Goal: Communication & Community: Participate in discussion

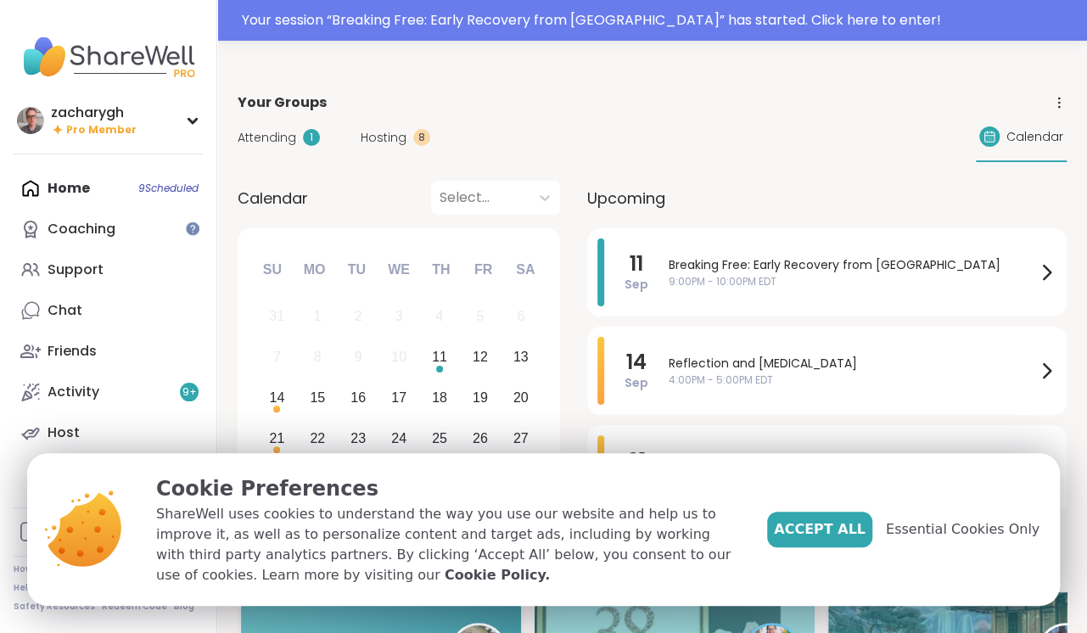
click at [286, 109] on span "Your Groups" at bounding box center [282, 102] width 89 height 20
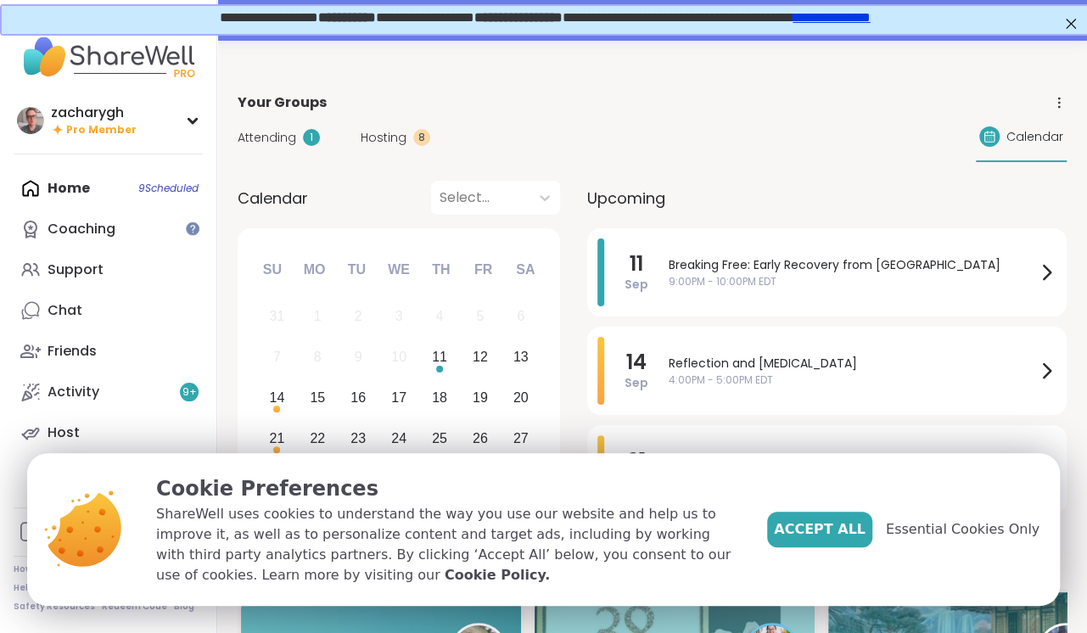
click at [276, 148] on div "Attending 1 Hosting 8 Calendar" at bounding box center [652, 137] width 829 height 49
click at [275, 142] on span "Attending" at bounding box center [267, 138] width 59 height 18
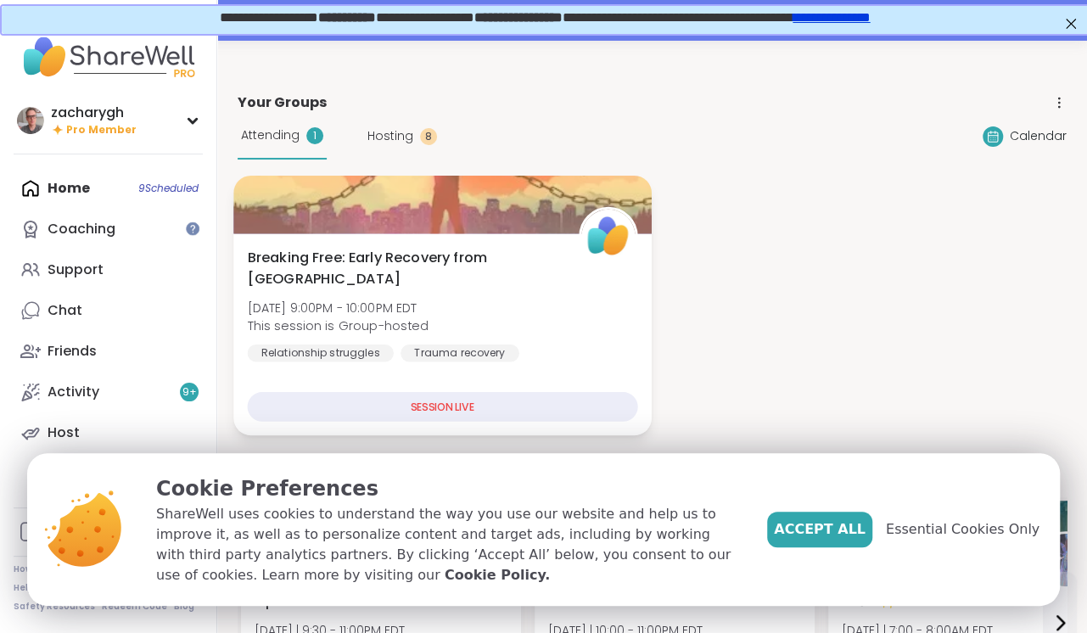
click at [332, 198] on div at bounding box center [441, 205] width 417 height 58
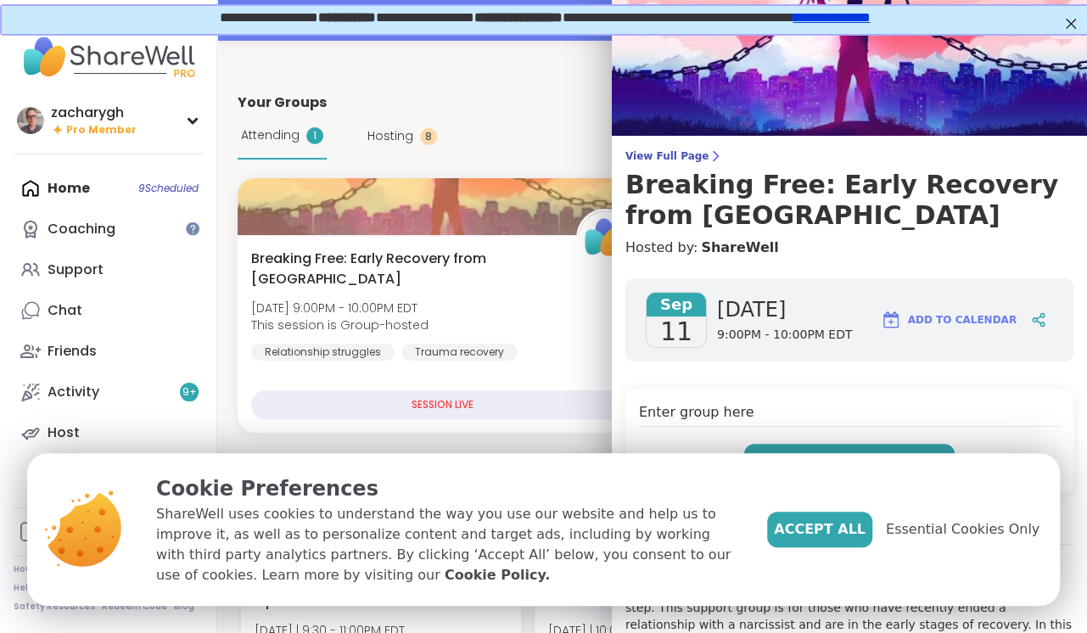
click at [807, 452] on button "Enter" at bounding box center [849, 462] width 210 height 36
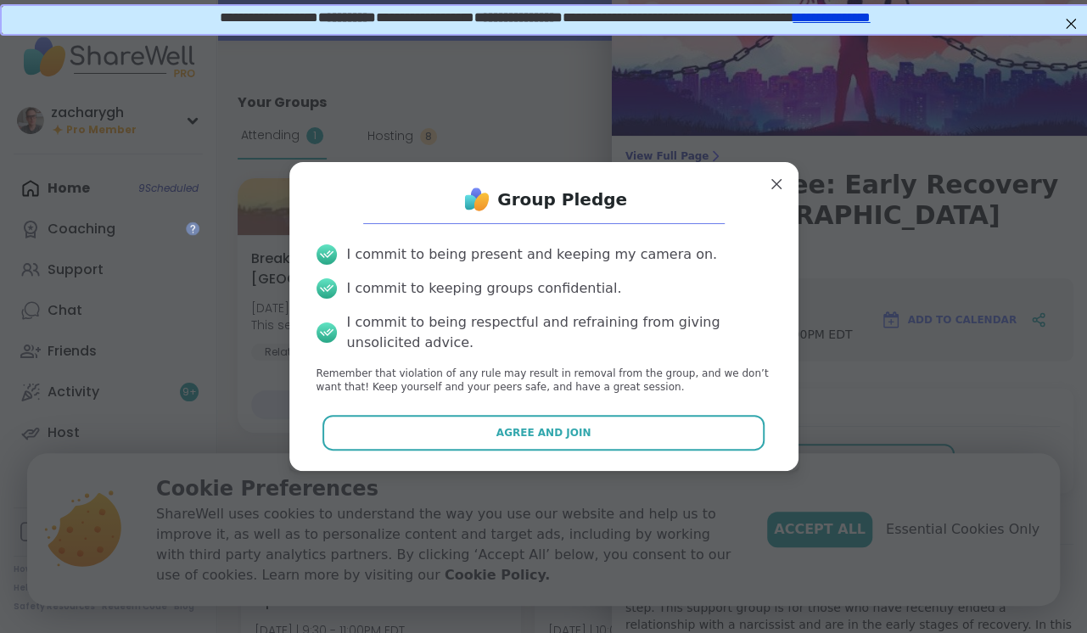
click at [634, 409] on div "Group Pledge I commit to being present and keeping my camera on. I commit to ke…" at bounding box center [544, 317] width 482 height 282
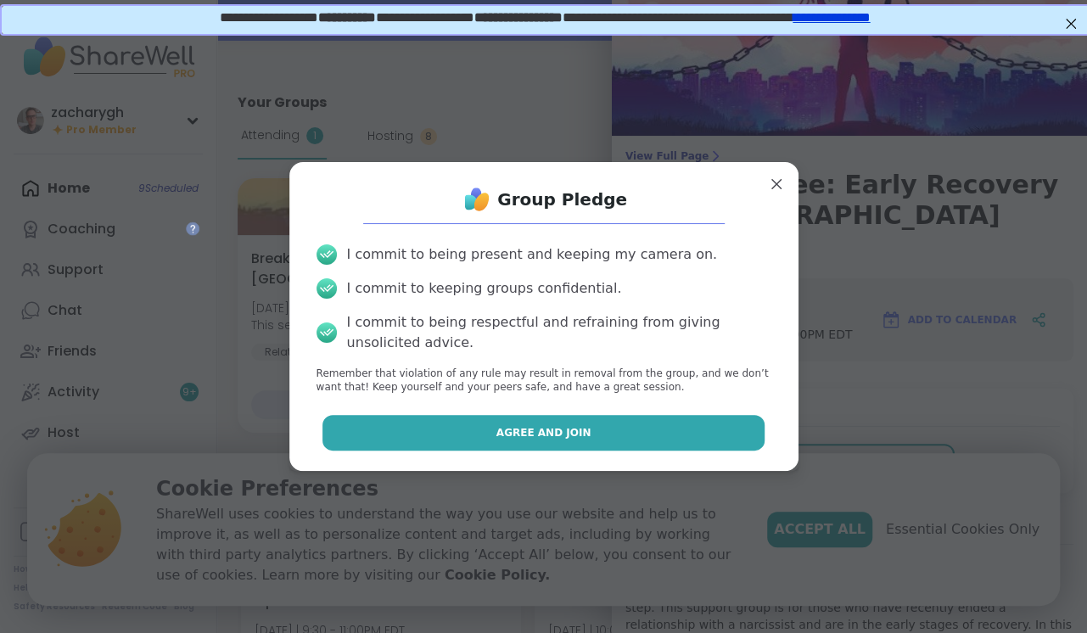
click at [633, 421] on button "Agree and Join" at bounding box center [543, 433] width 442 height 36
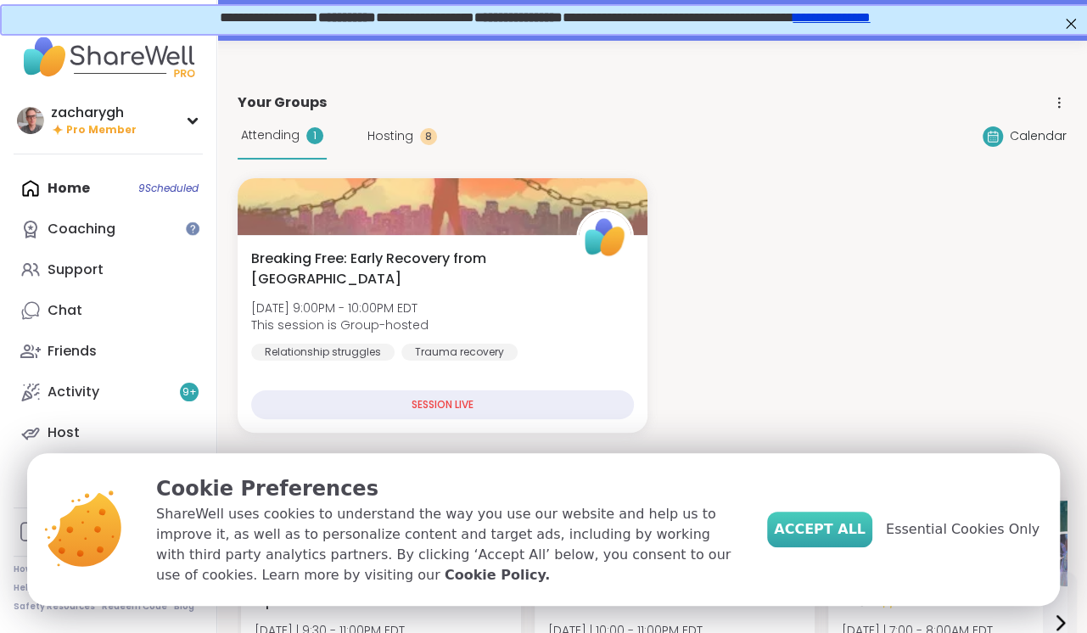
click at [836, 532] on span "Accept All" at bounding box center [820, 529] width 92 height 20
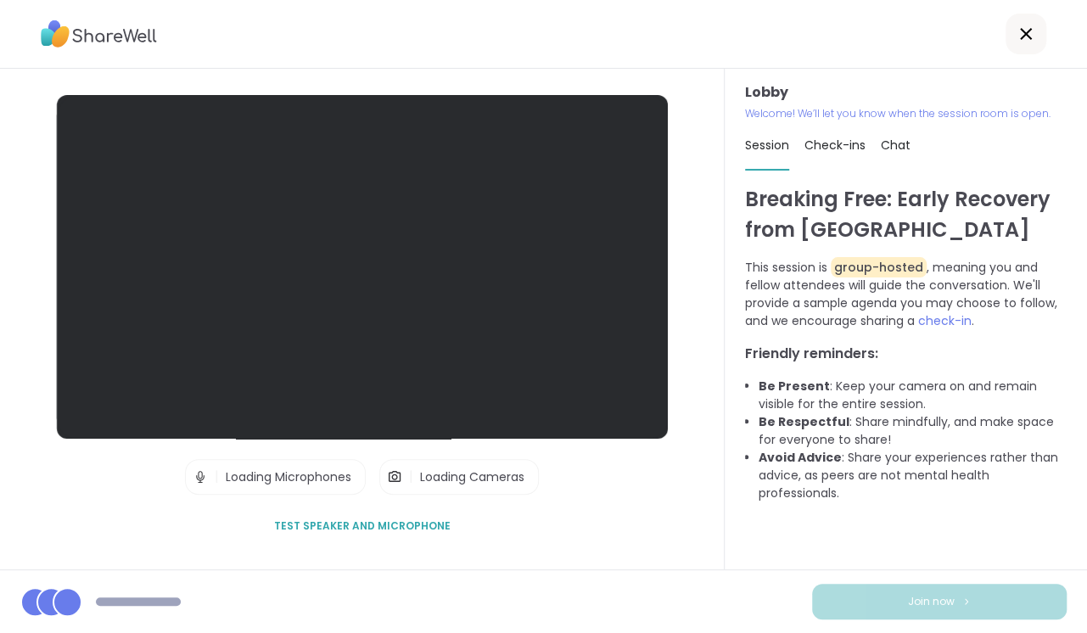
click at [875, 433] on li "Be Respectful : Share mindfully, and make space for everyone to share!" at bounding box center [912, 431] width 308 height 36
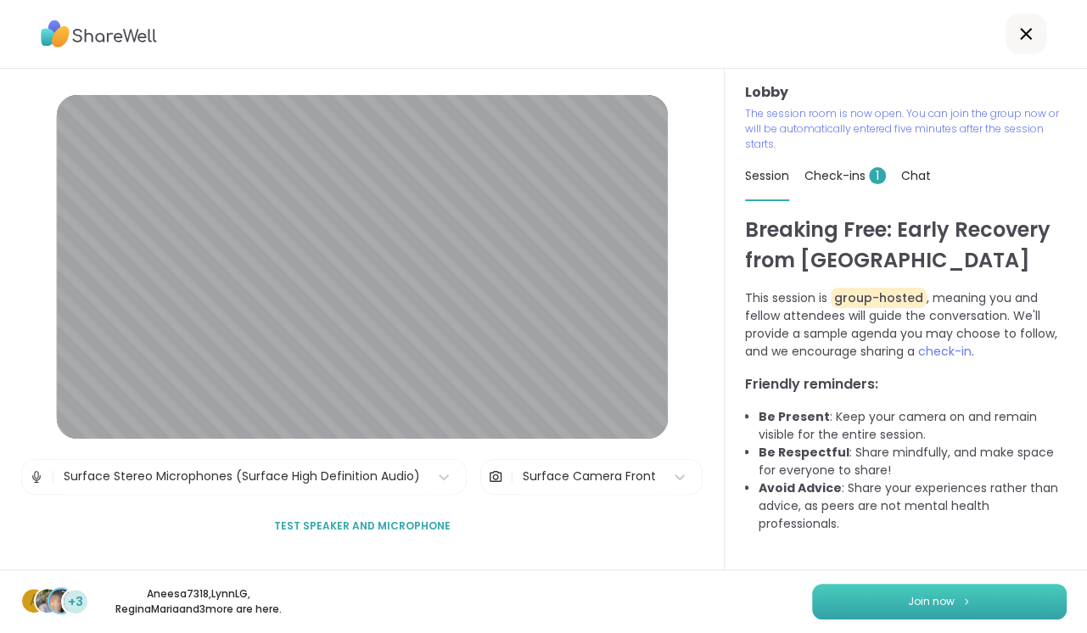
click at [914, 593] on button "Join now" at bounding box center [939, 602] width 254 height 36
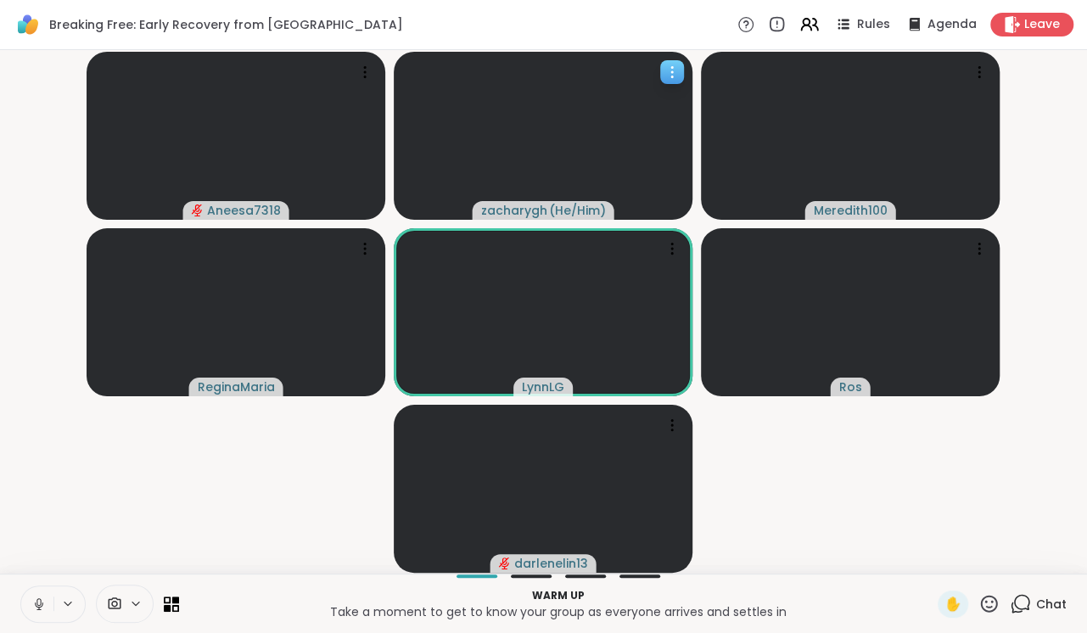
click at [430, 172] on div at bounding box center [543, 136] width 299 height 168
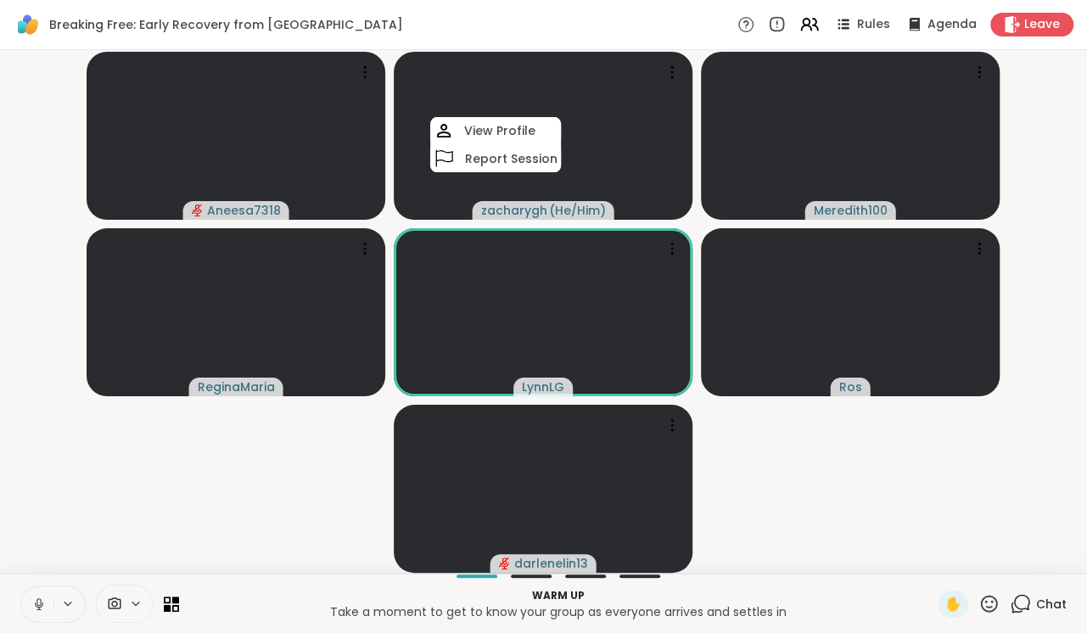
click at [46, 604] on icon at bounding box center [38, 603] width 15 height 15
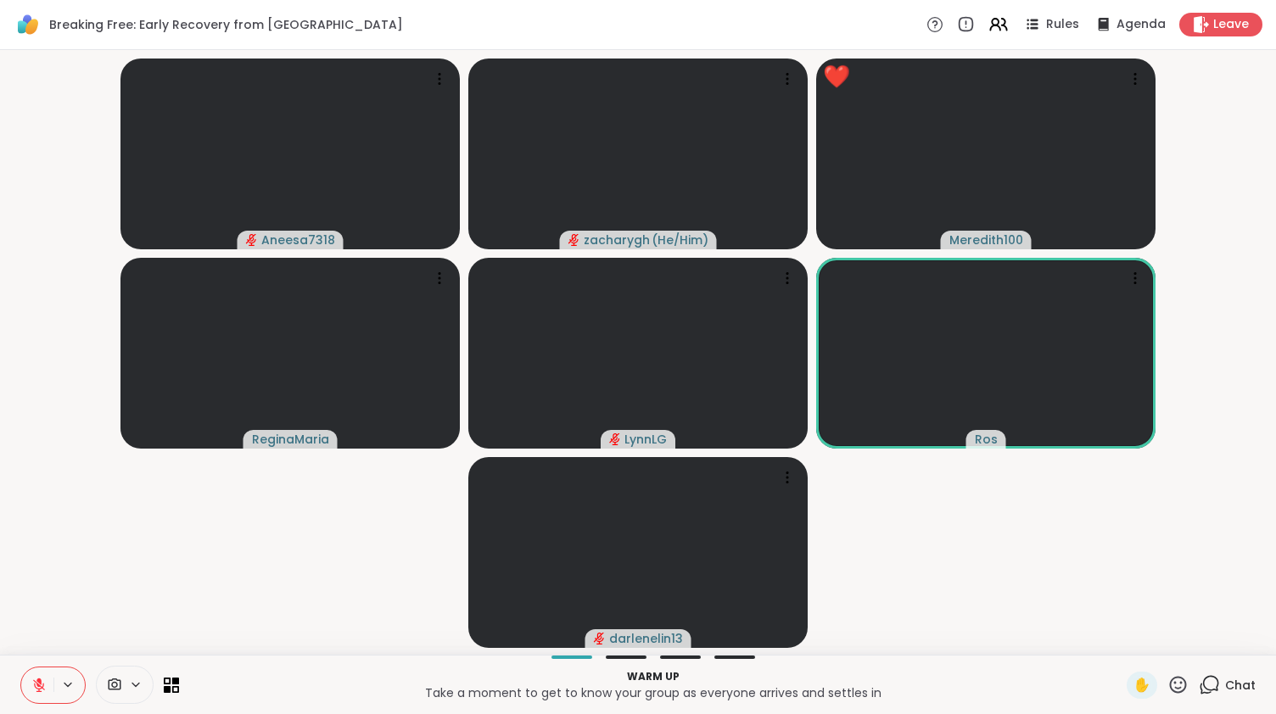
click at [41, 632] on icon at bounding box center [39, 685] width 12 height 12
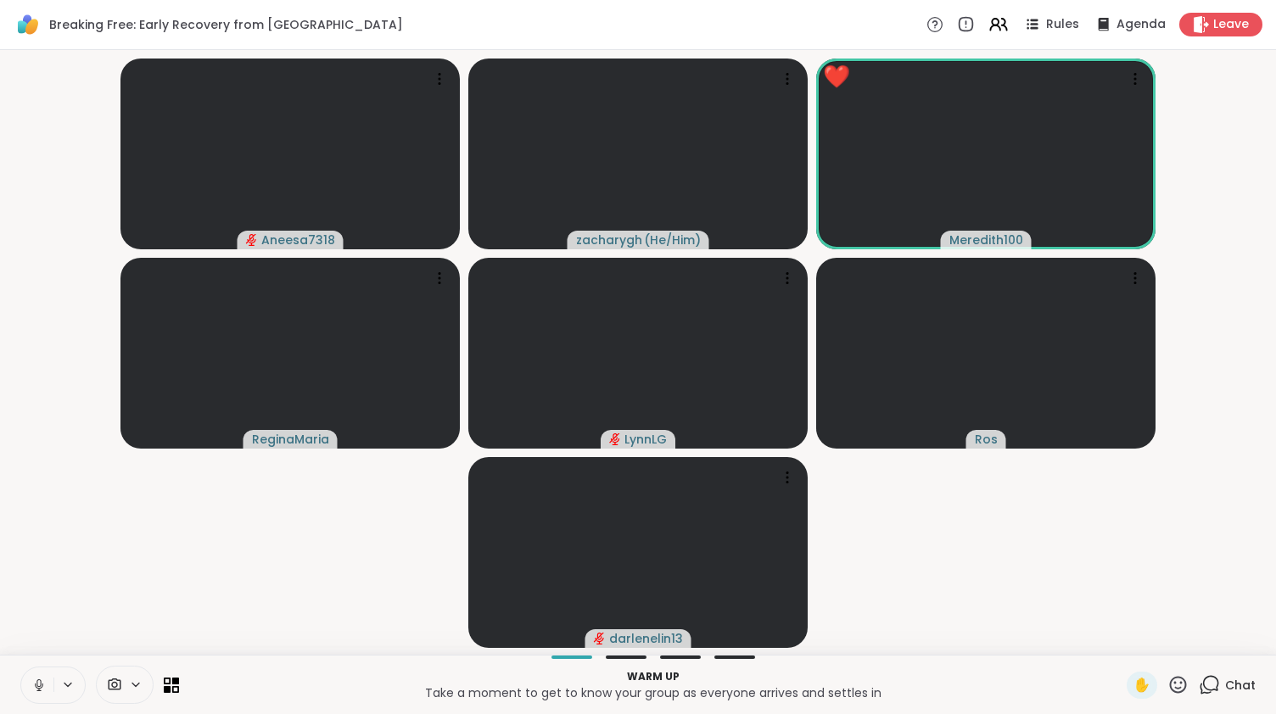
click at [41, 632] on icon at bounding box center [38, 685] width 15 height 15
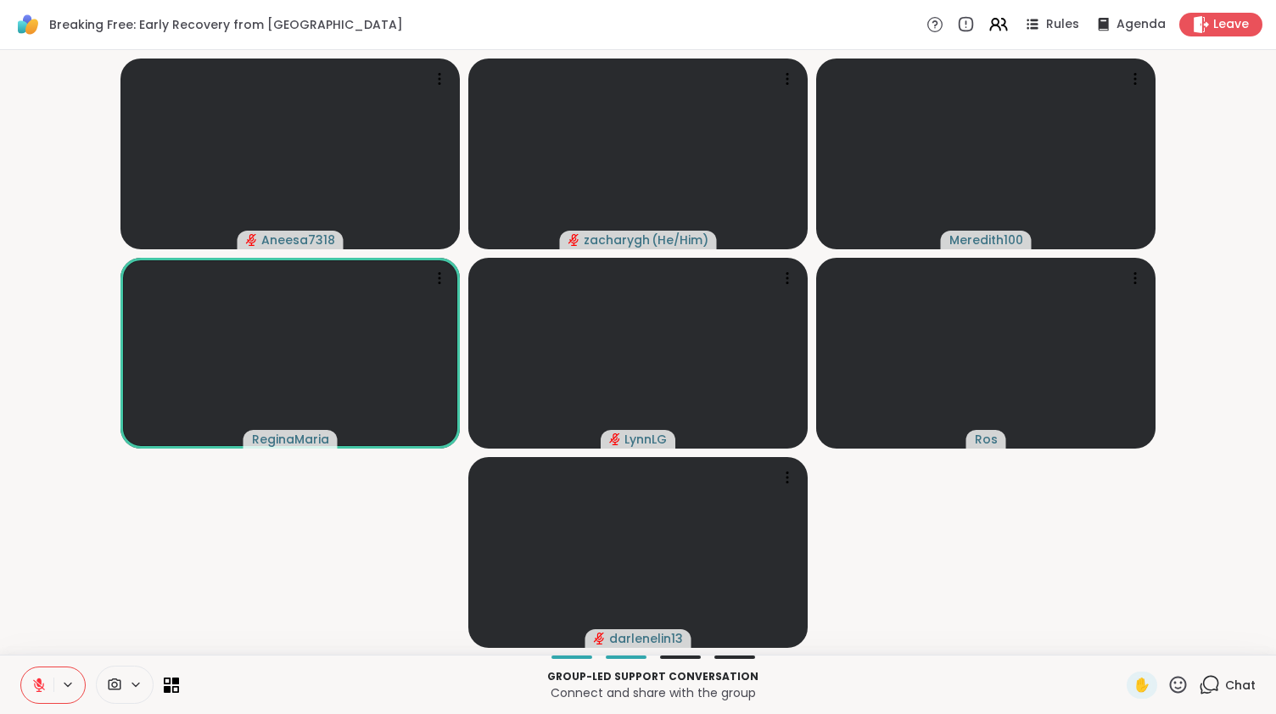
click at [21, 632] on button at bounding box center [37, 686] width 32 height 36
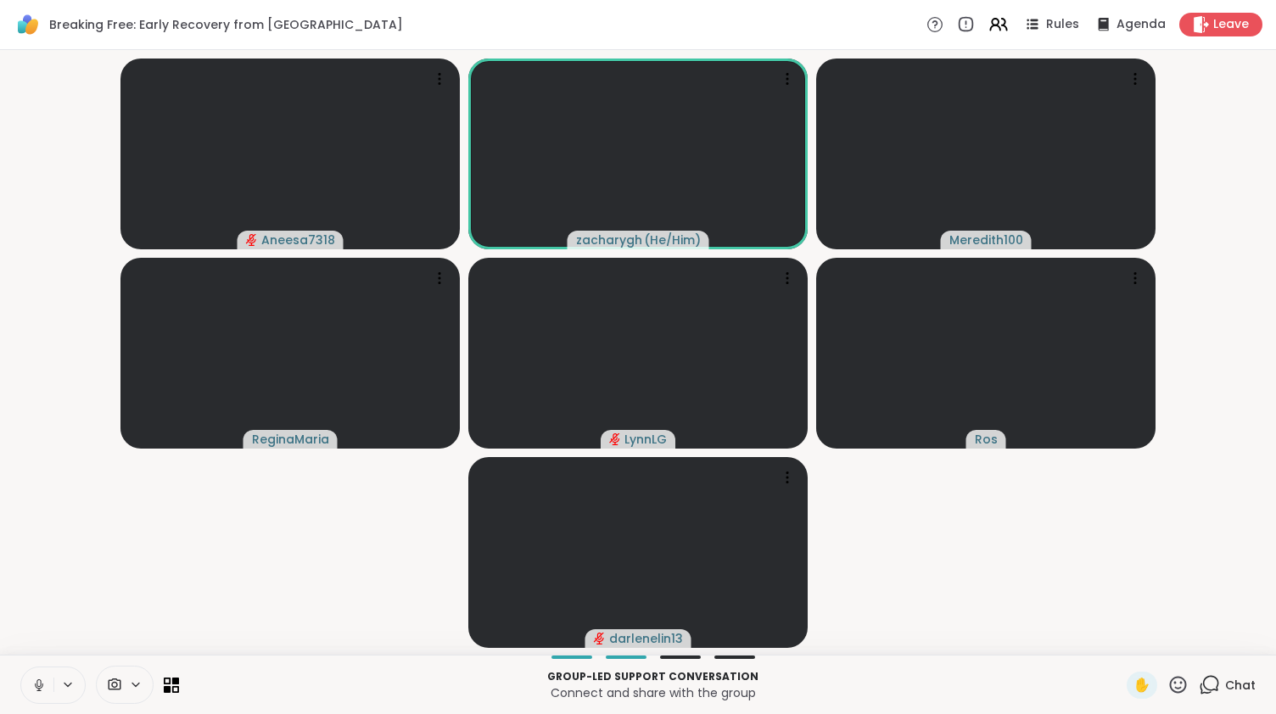
click at [21, 632] on button at bounding box center [37, 686] width 32 height 36
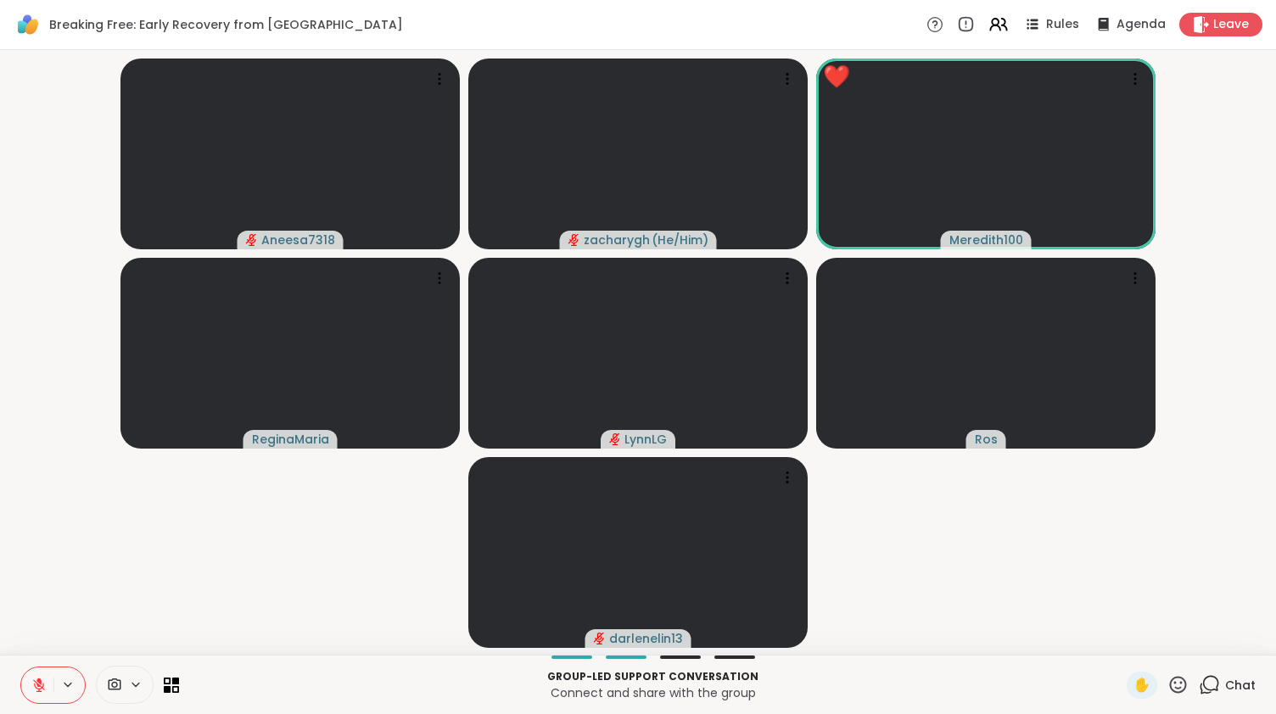
click at [21, 632] on button at bounding box center [37, 686] width 32 height 36
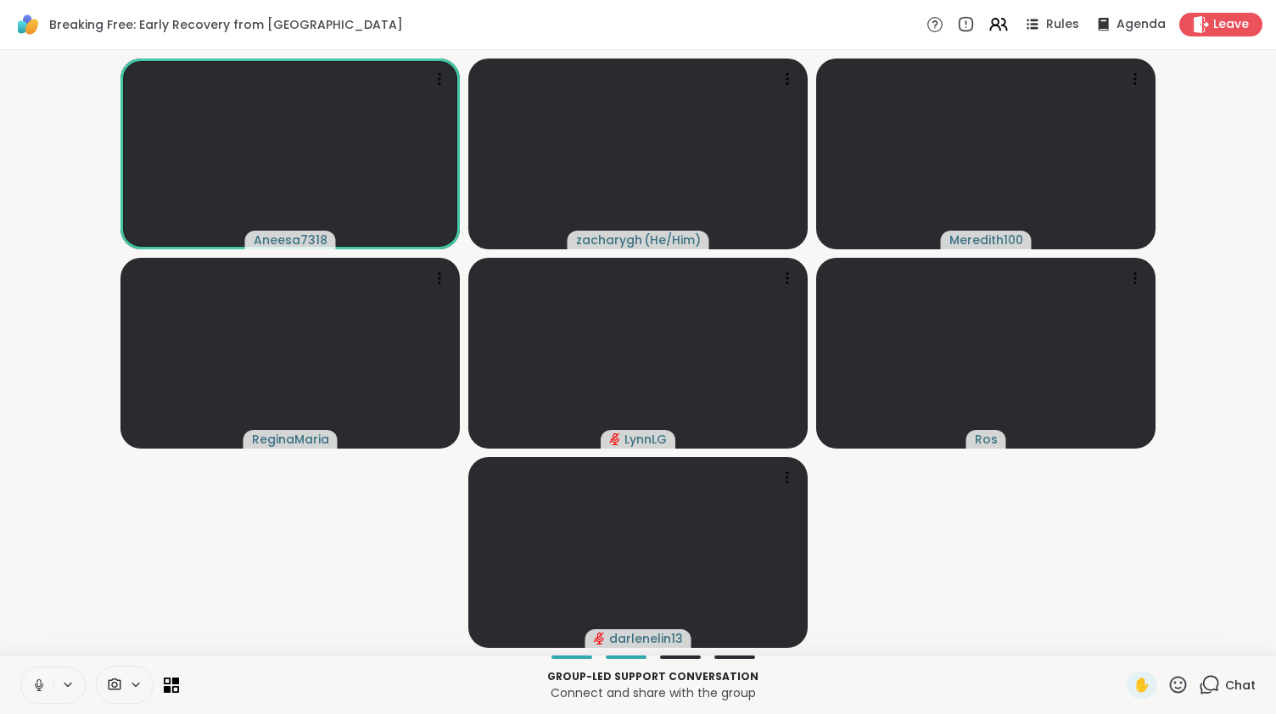
click at [21, 632] on button at bounding box center [37, 686] width 32 height 36
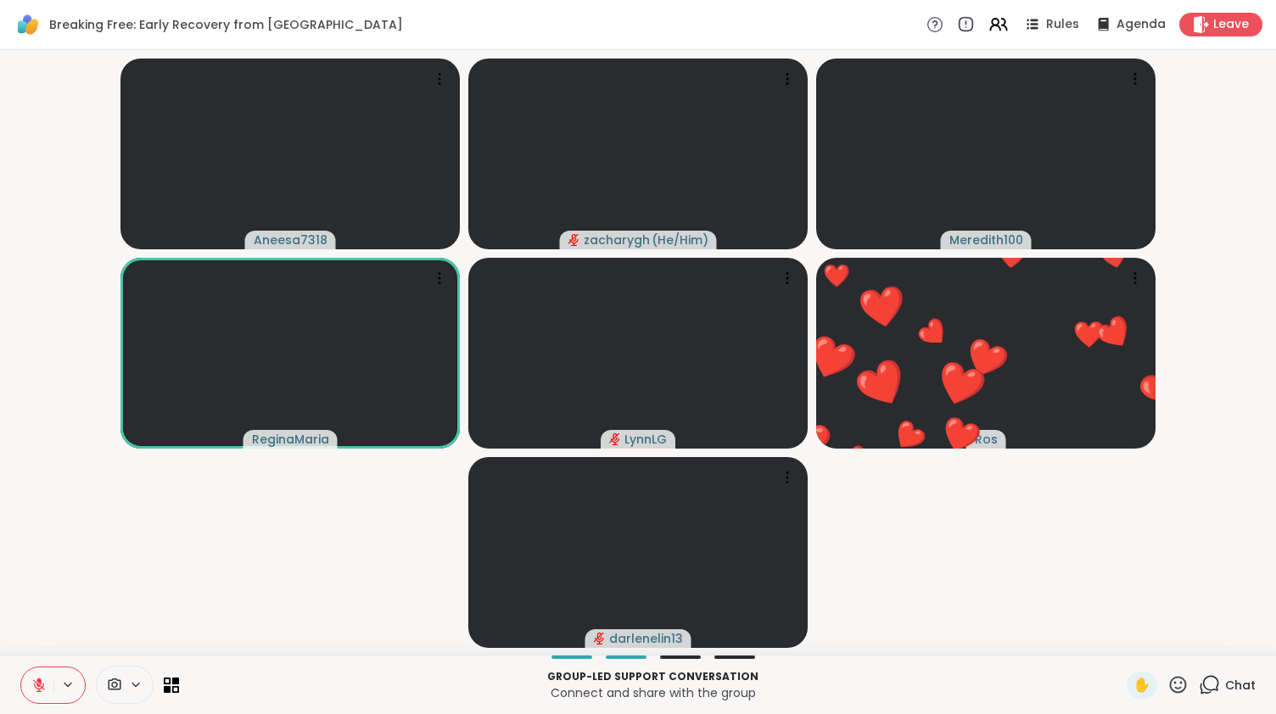
click at [21, 632] on button at bounding box center [37, 686] width 32 height 36
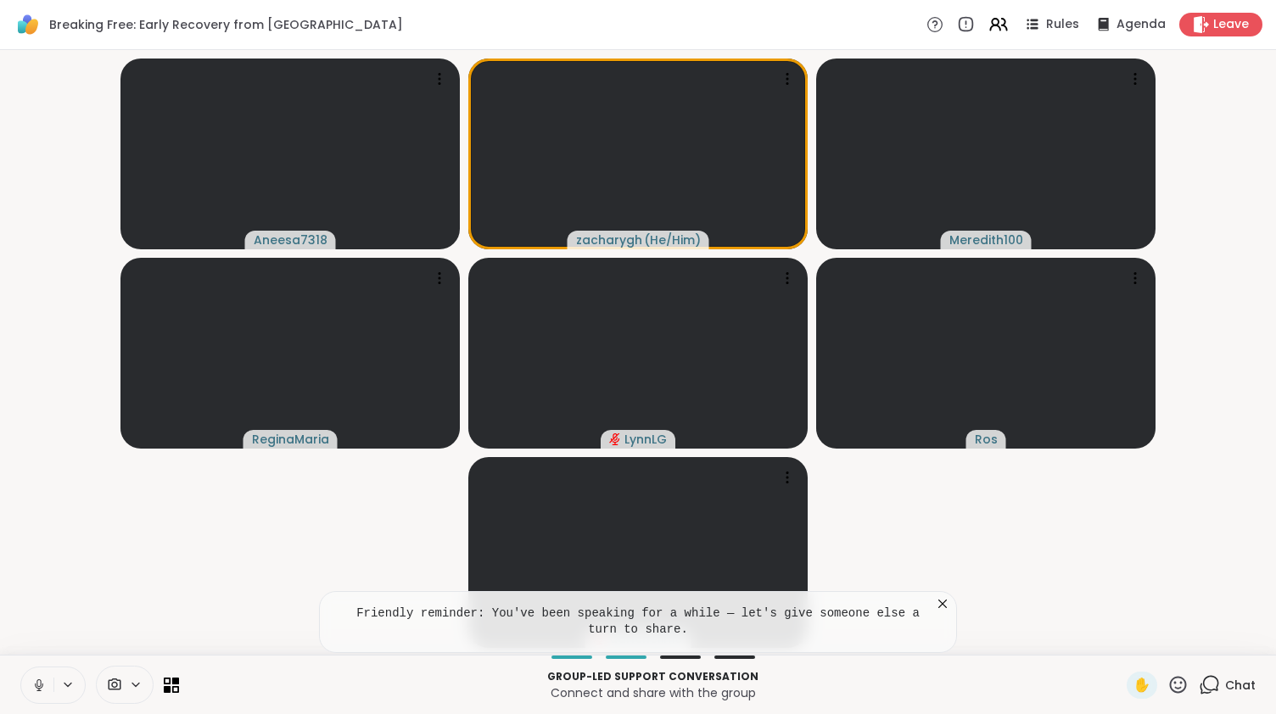
click at [21, 632] on button at bounding box center [37, 686] width 32 height 36
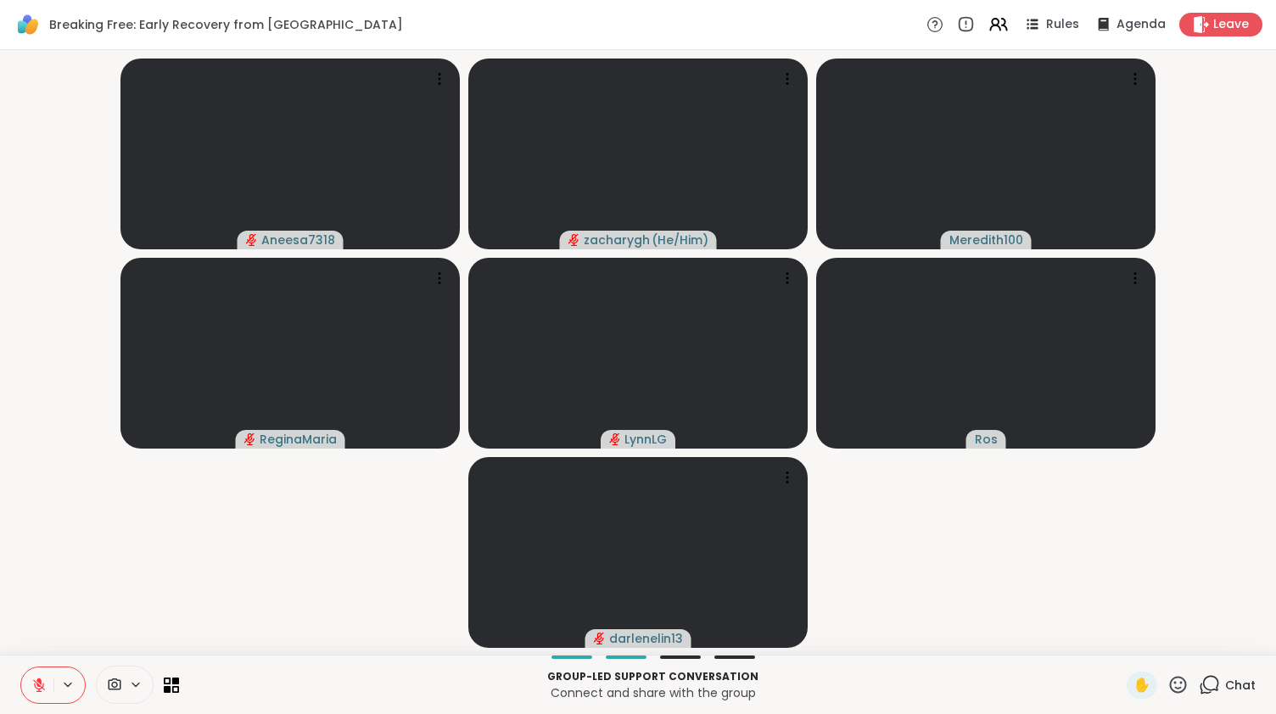
click at [21, 632] on button at bounding box center [37, 686] width 32 height 36
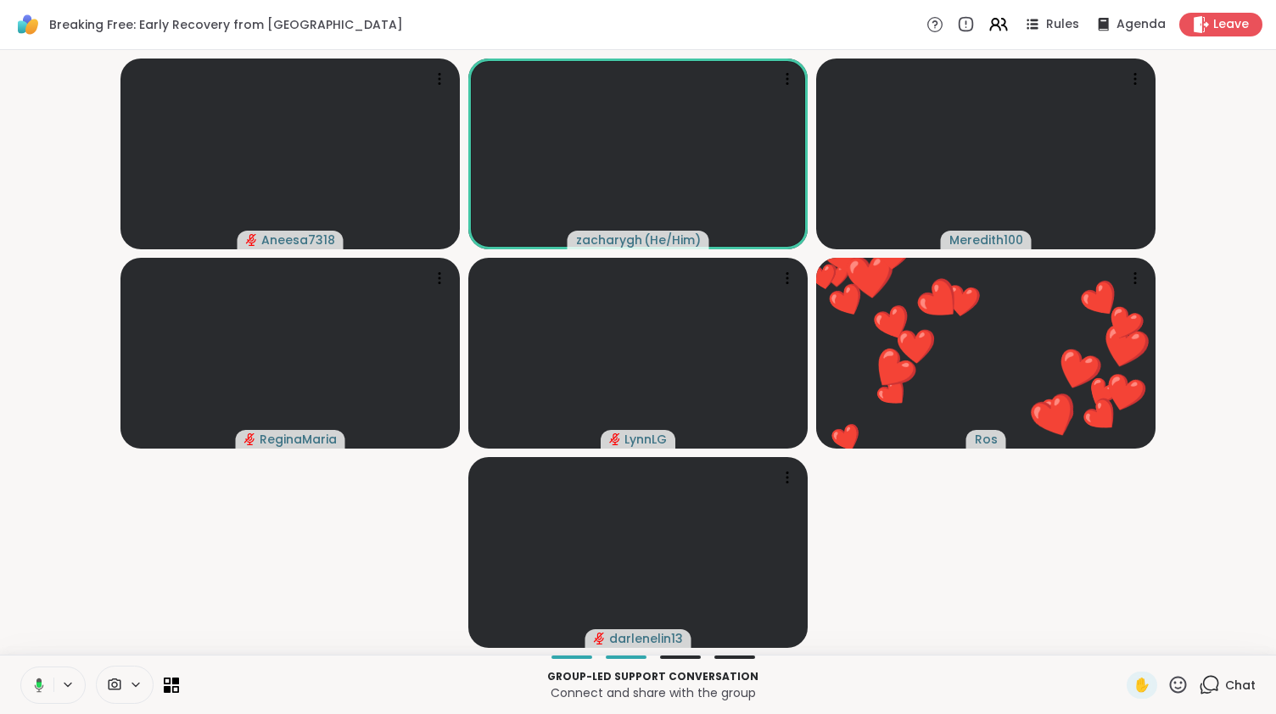
click at [19, 632] on button at bounding box center [36, 686] width 35 height 36
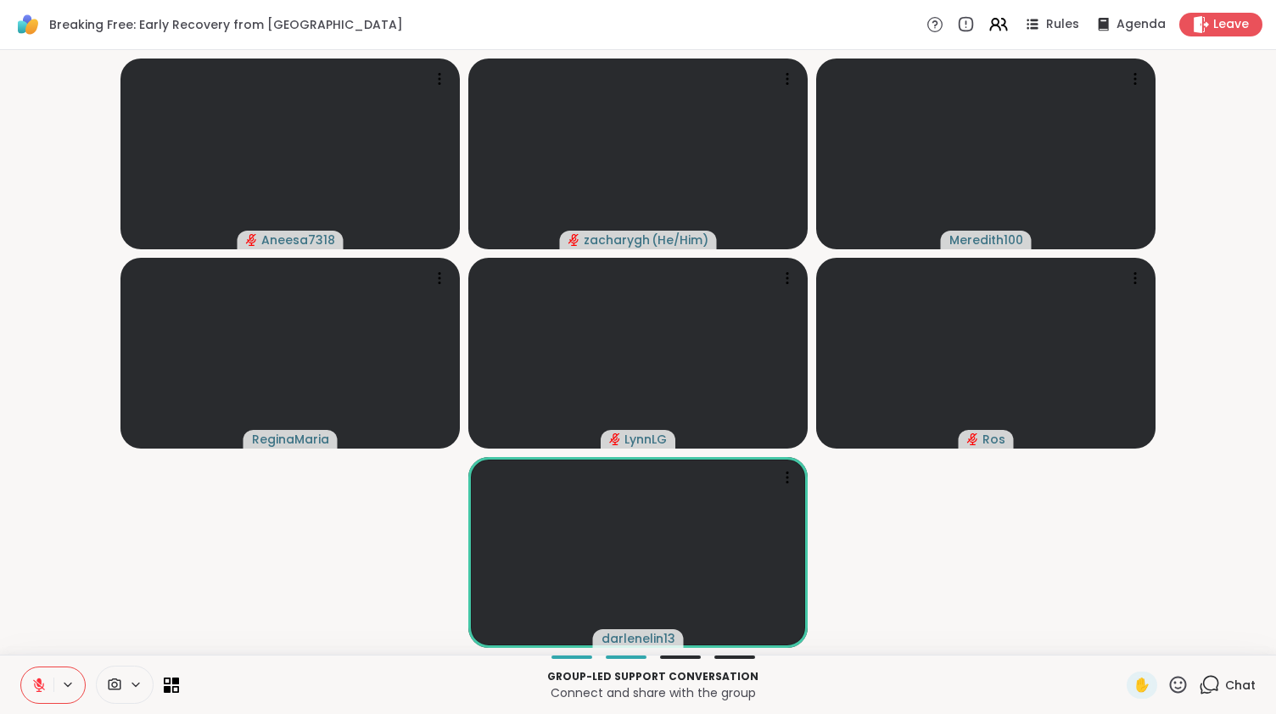
click at [21, 632] on button at bounding box center [37, 686] width 32 height 36
click at [1086, 632] on icon at bounding box center [1211, 683] width 16 height 15
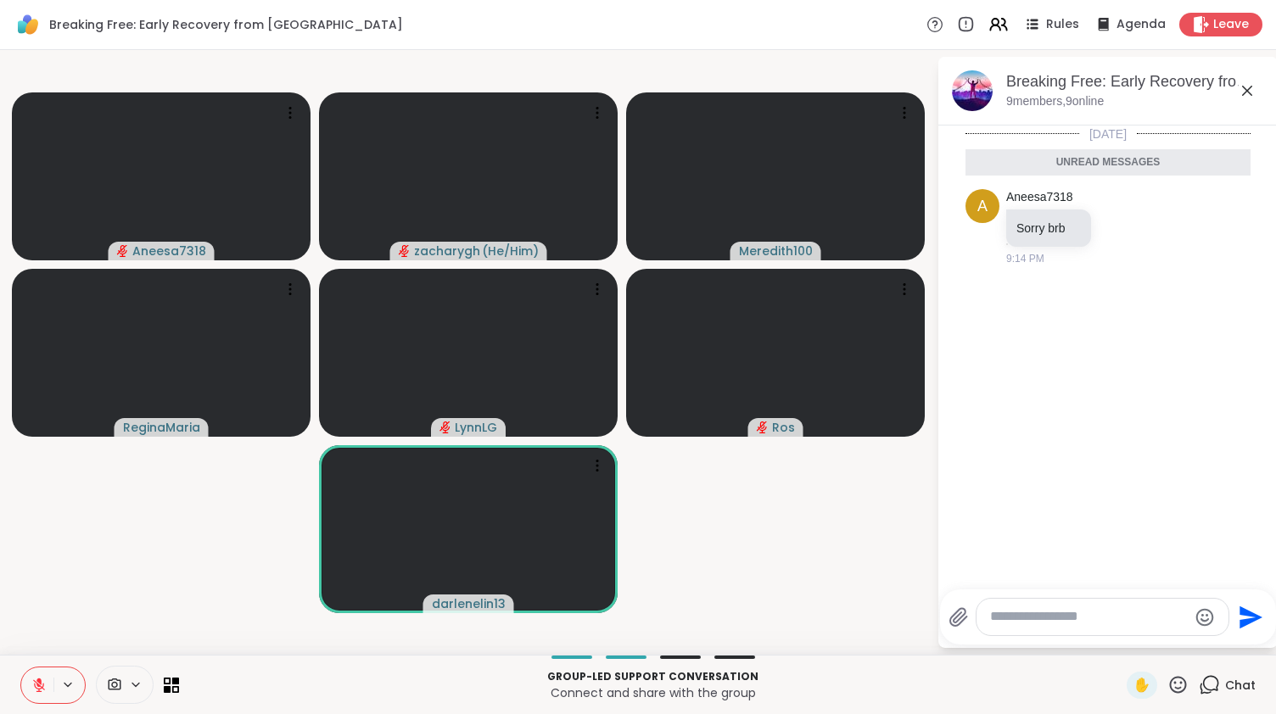
click at [1086, 632] on div at bounding box center [1102, 617] width 252 height 36
click at [1086, 625] on textarea "Type your message" at bounding box center [1089, 617] width 198 height 18
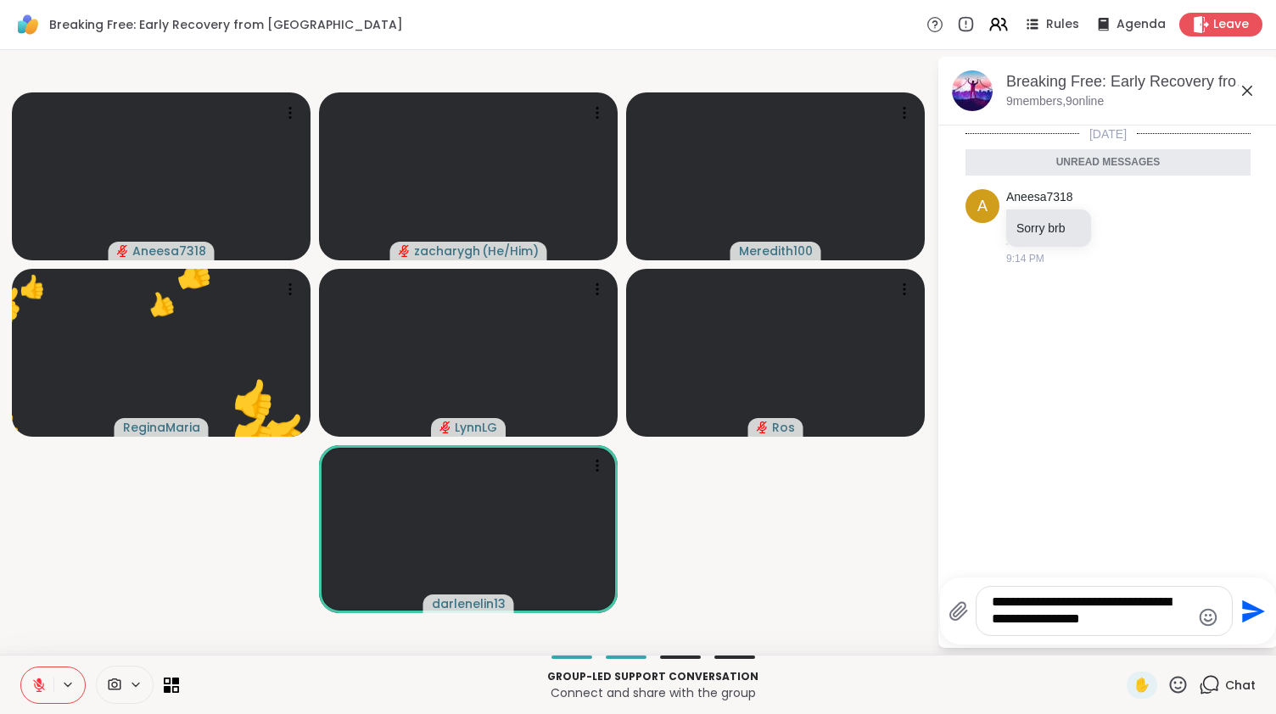
type textarea "**********"
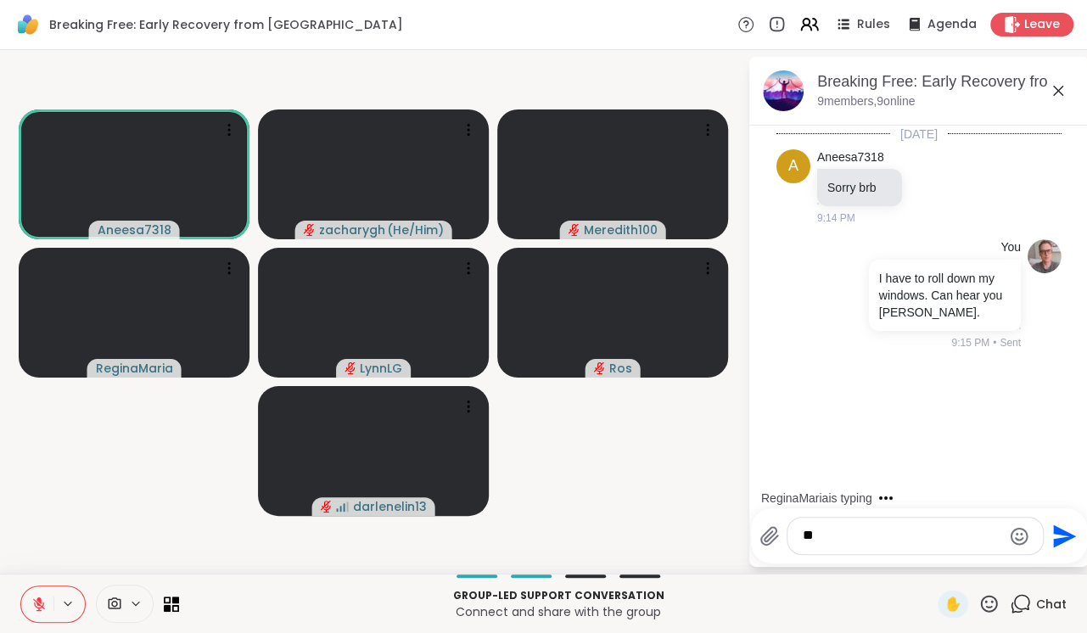
click at [858, 523] on div at bounding box center [914, 535] width 255 height 36
click at [841, 539] on textarea "Type your message" at bounding box center [901, 536] width 198 height 18
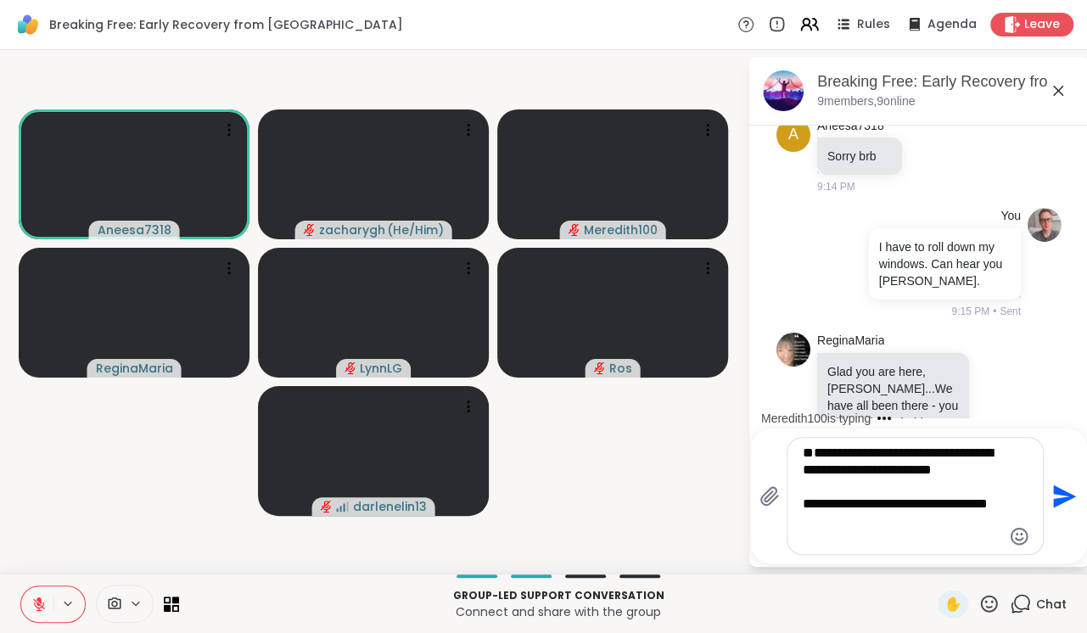
scroll to position [217, 0]
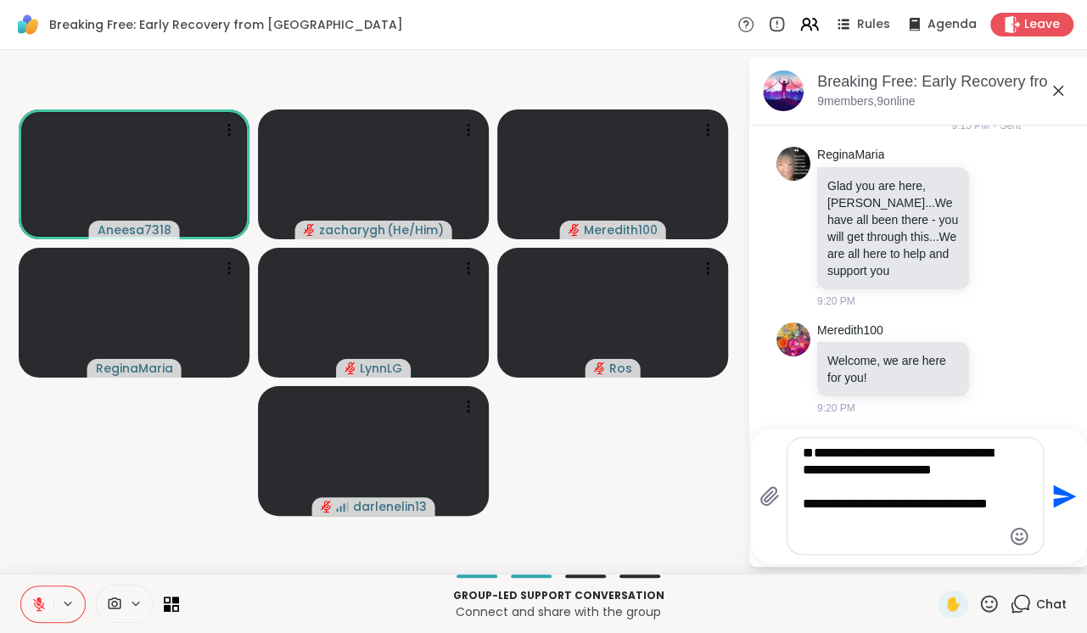
type textarea "**********"
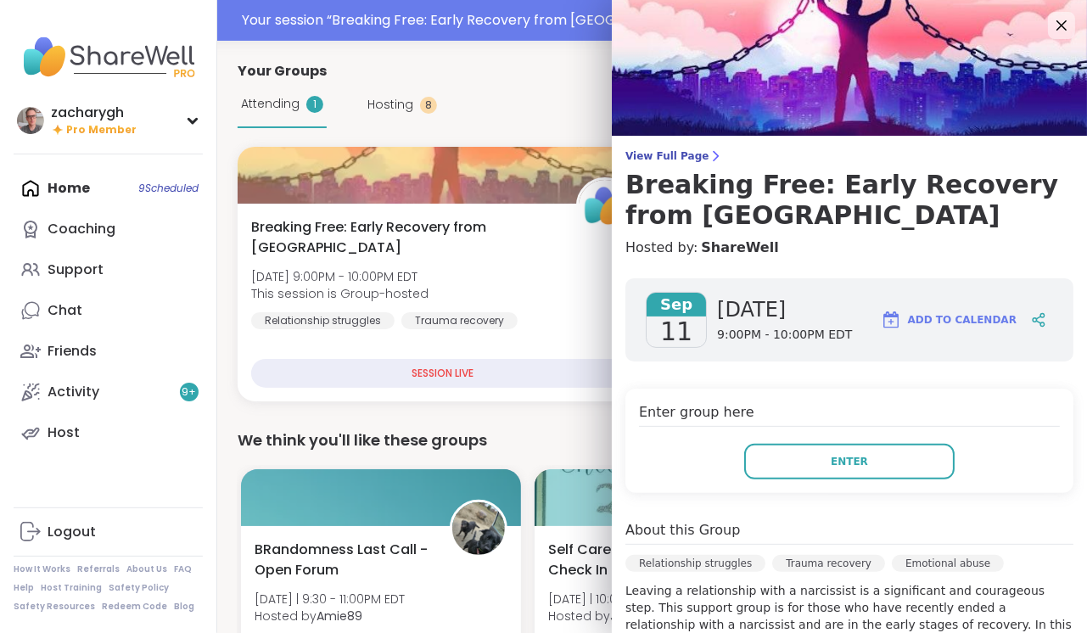
click at [806, 439] on div "Enter group here Enter" at bounding box center [849, 441] width 448 height 104
click at [803, 450] on button "Enter" at bounding box center [849, 462] width 210 height 36
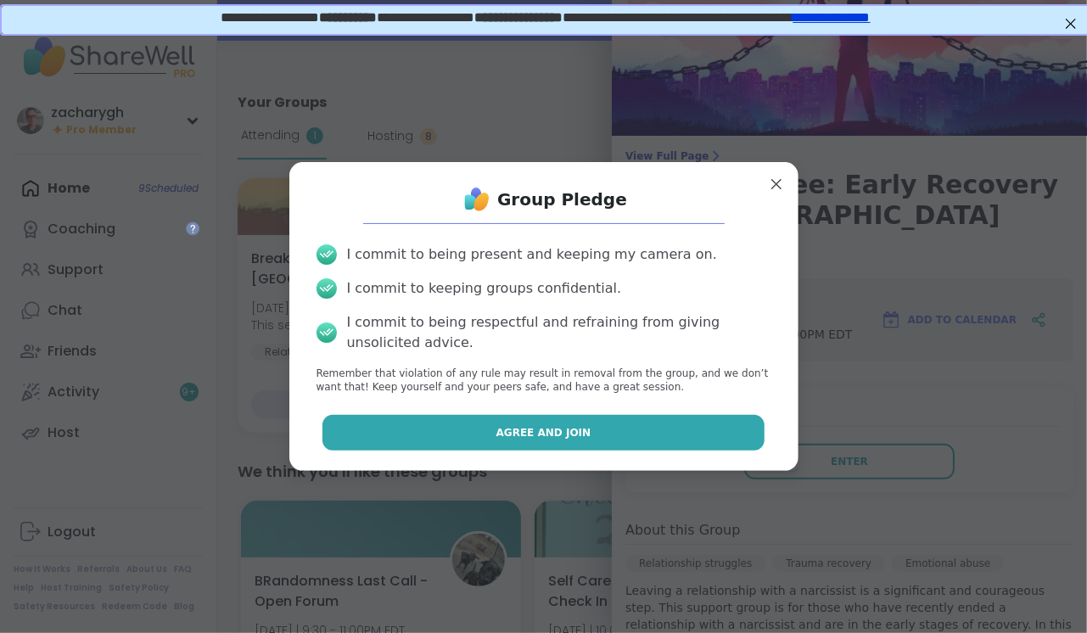
click at [713, 442] on button "Agree and Join" at bounding box center [543, 433] width 442 height 36
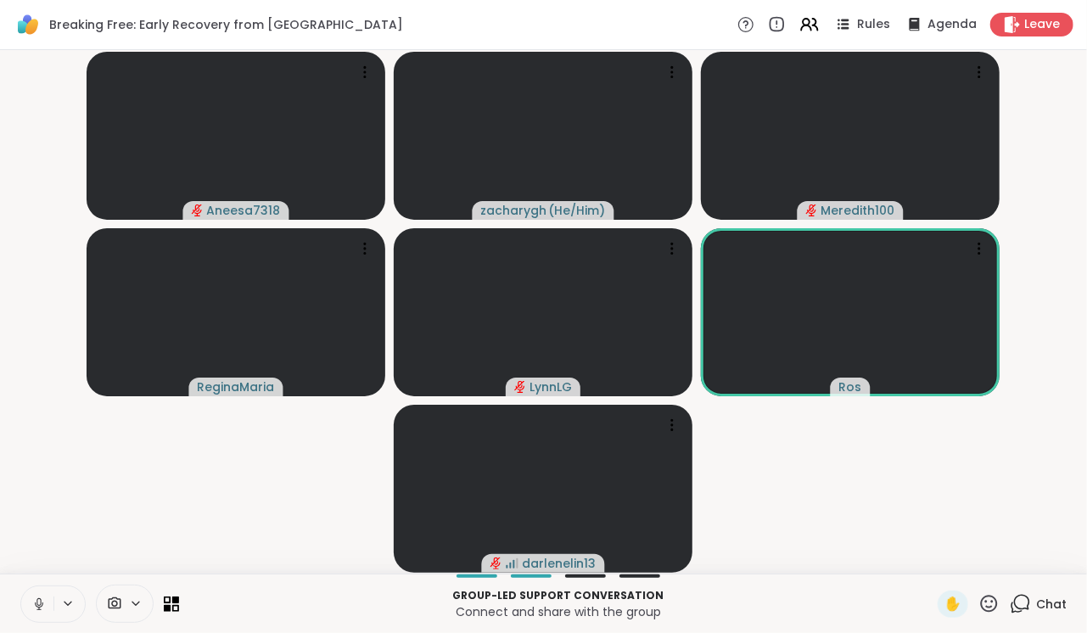
drag, startPoint x: 923, startPoint y: 416, endPoint x: 920, endPoint y: 464, distance: 47.6
click at [920, 464] on video-player-container "Aneesa7318 zacharygh ( He/Him ) Meredith100 [PERSON_NAME] Ros darlenelin13" at bounding box center [543, 312] width 1066 height 510
click at [31, 597] on button at bounding box center [37, 604] width 32 height 36
click at [1032, 607] on div "Chat" at bounding box center [1037, 603] width 57 height 27
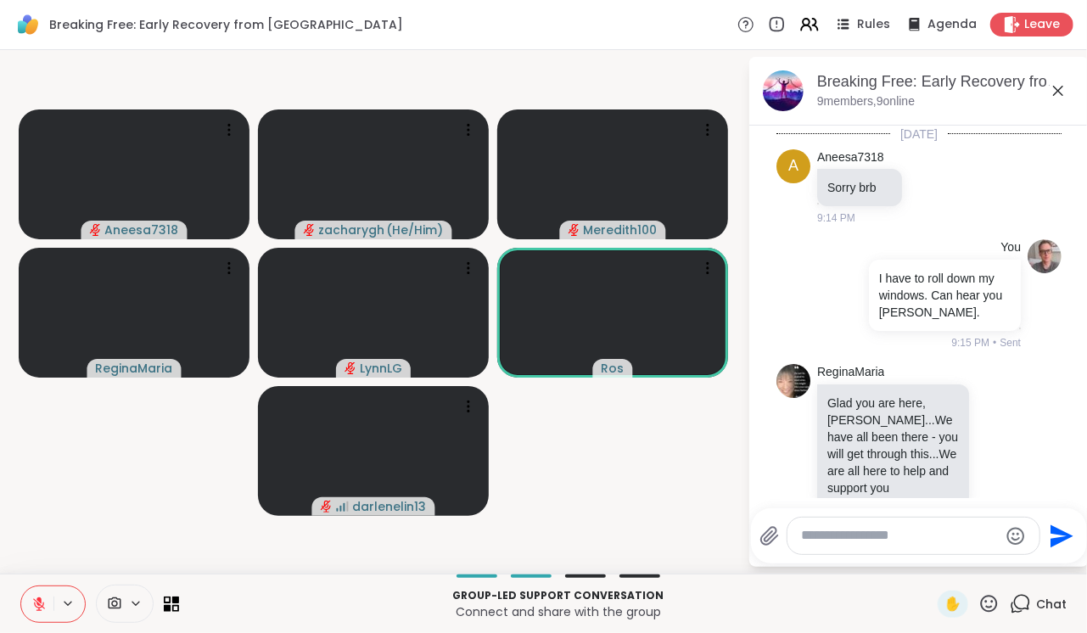
scroll to position [138, 0]
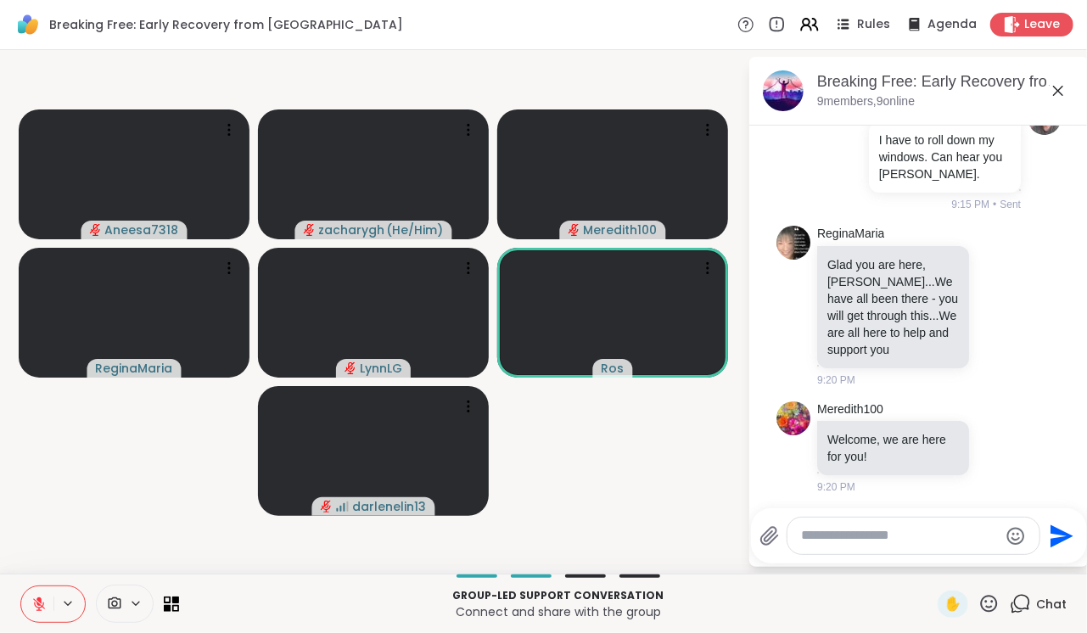
click at [938, 539] on textarea "Type your message" at bounding box center [900, 536] width 198 height 18
type textarea "*"
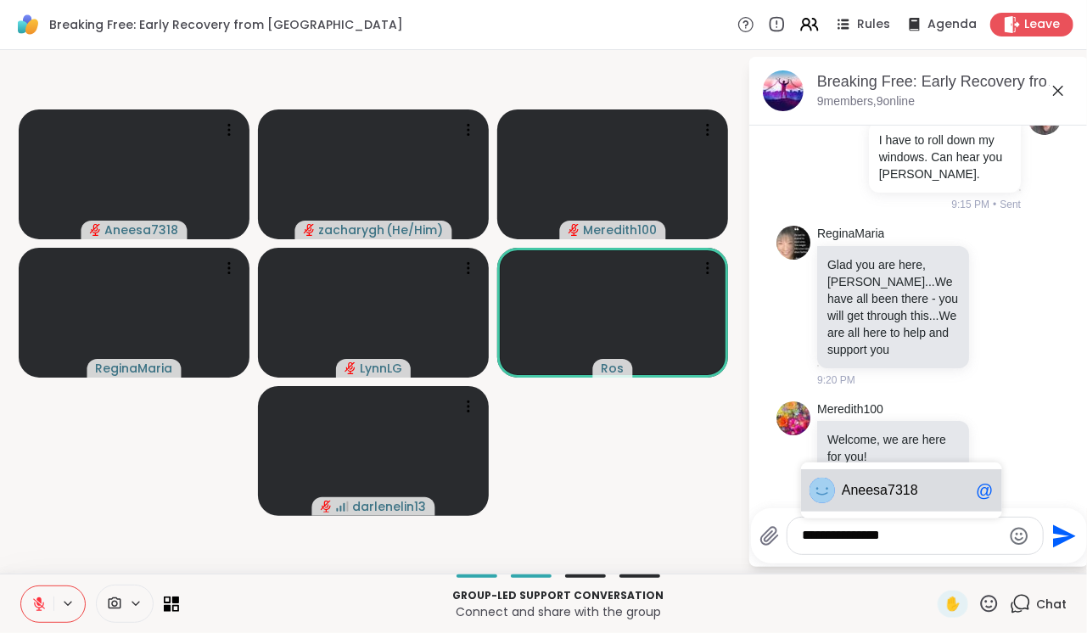
click at [908, 488] on span "a7318" at bounding box center [899, 490] width 38 height 17
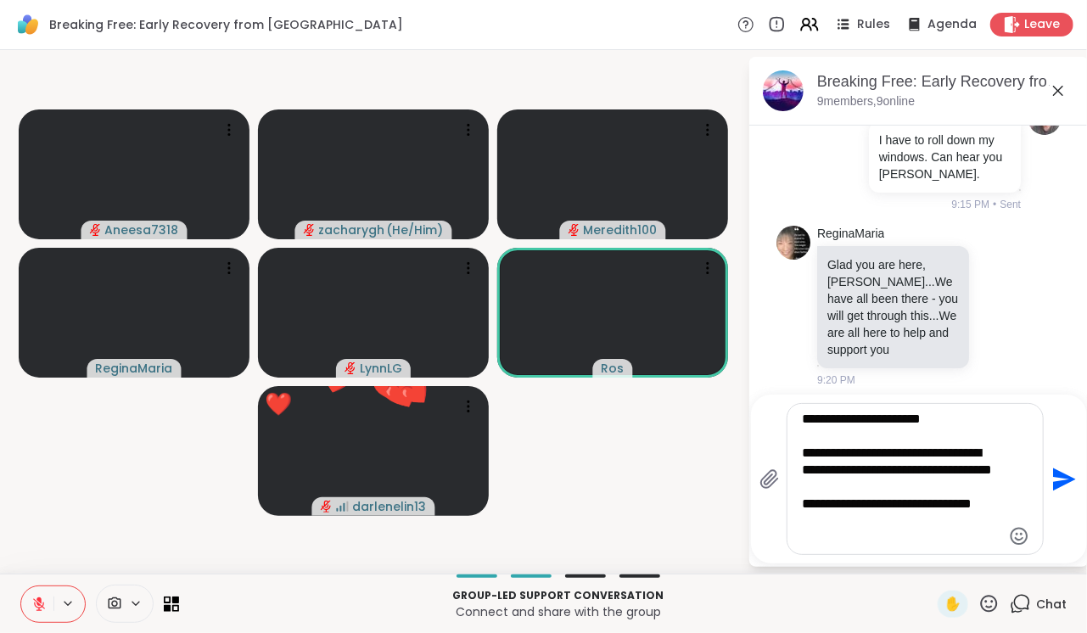
click at [925, 523] on textarea "**********" at bounding box center [901, 479] width 198 height 137
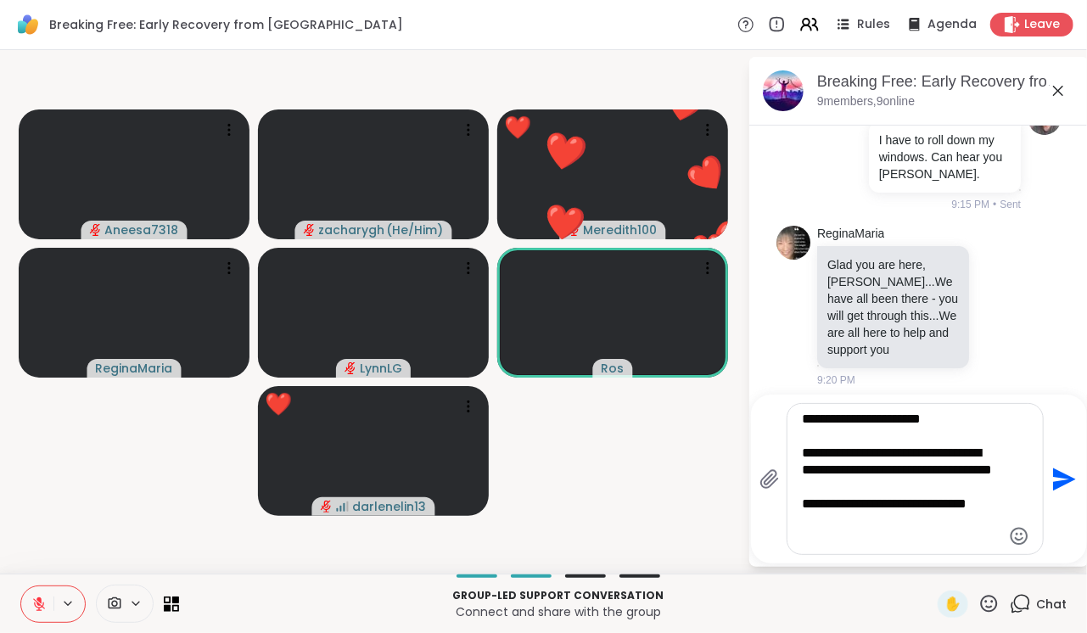
type textarea "**********"
click at [1056, 485] on icon "Send" at bounding box center [1064, 478] width 23 height 23
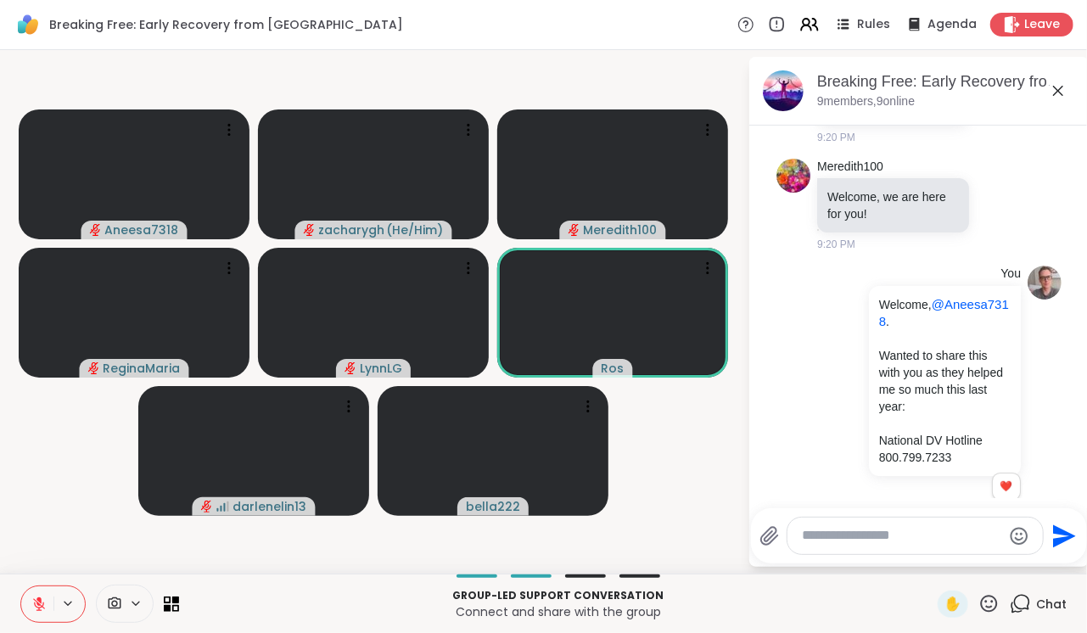
scroll to position [405, 0]
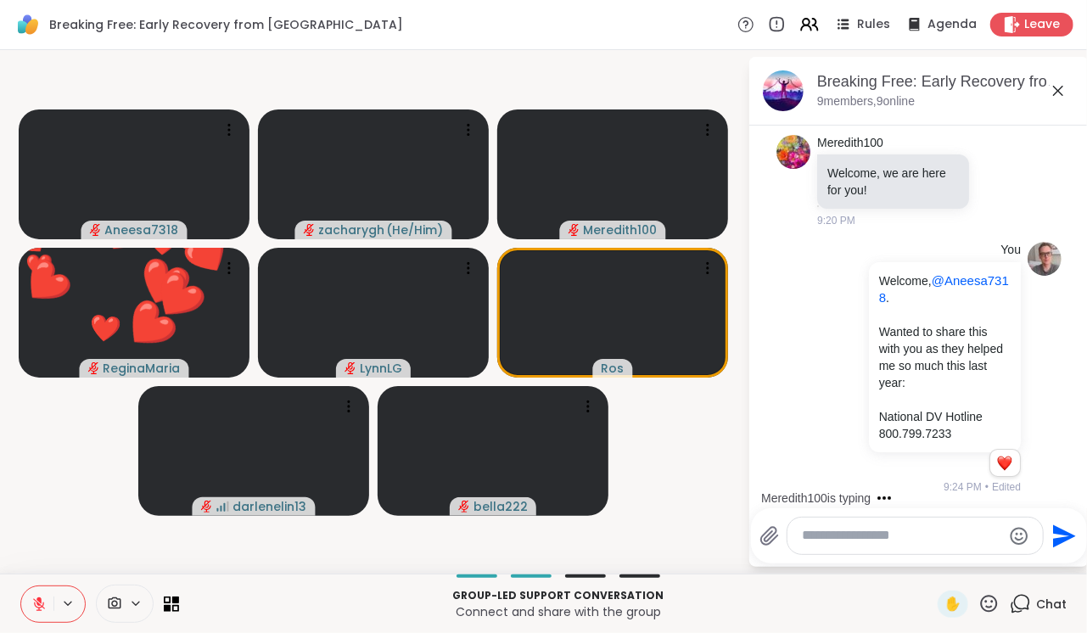
click at [1043, 517] on button "Send" at bounding box center [1062, 536] width 38 height 38
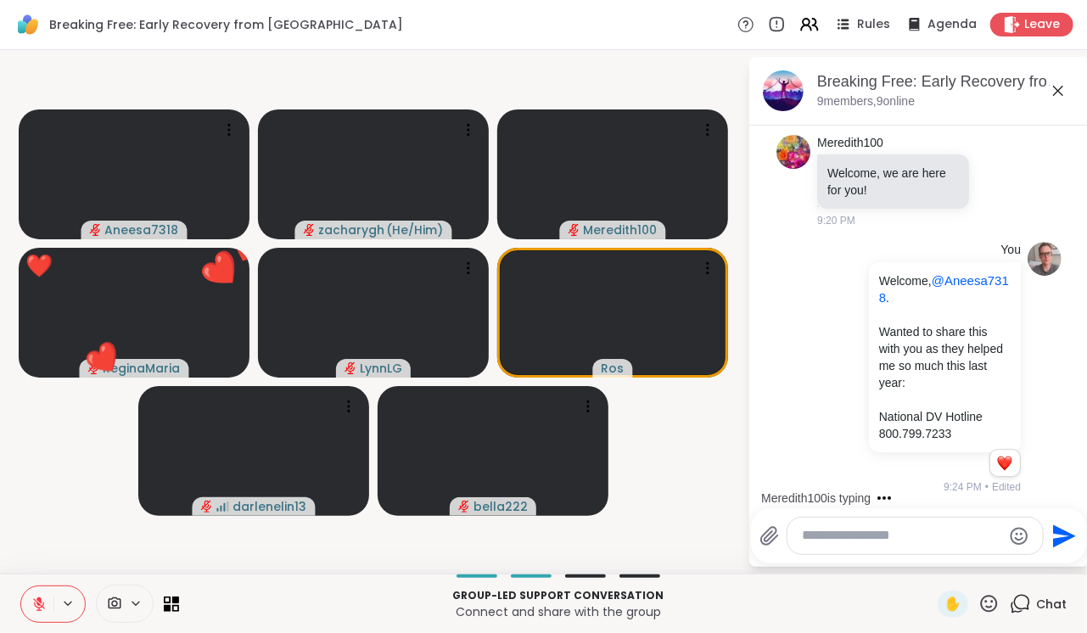
click at [1043, 517] on button "Send" at bounding box center [1062, 536] width 38 height 38
click at [38, 586] on div at bounding box center [52, 603] width 65 height 37
click at [38, 593] on button at bounding box center [37, 604] width 32 height 36
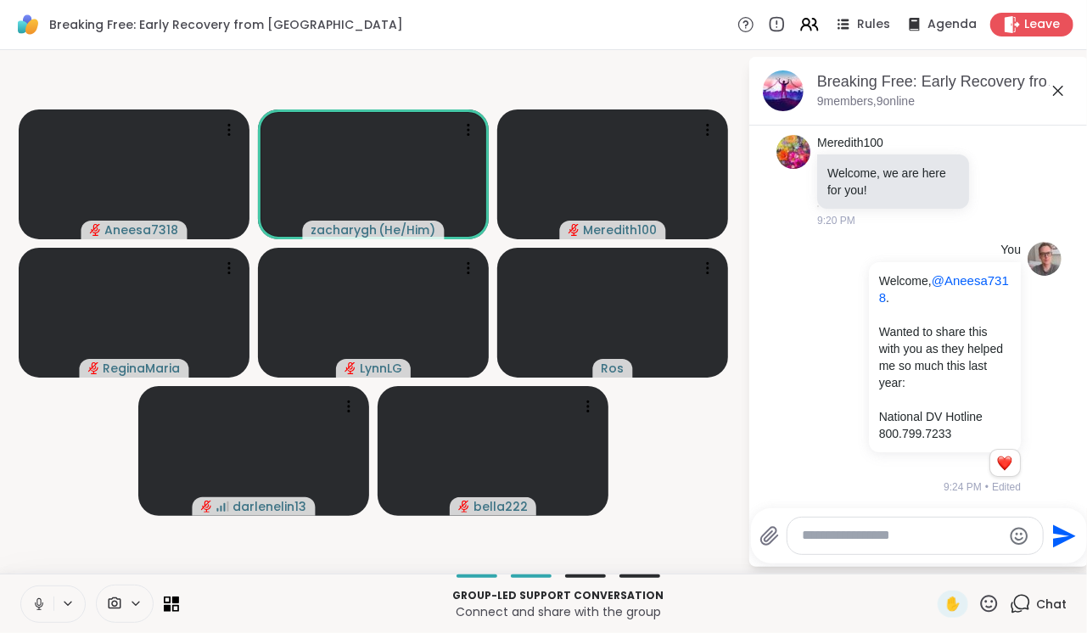
scroll to position [528, 0]
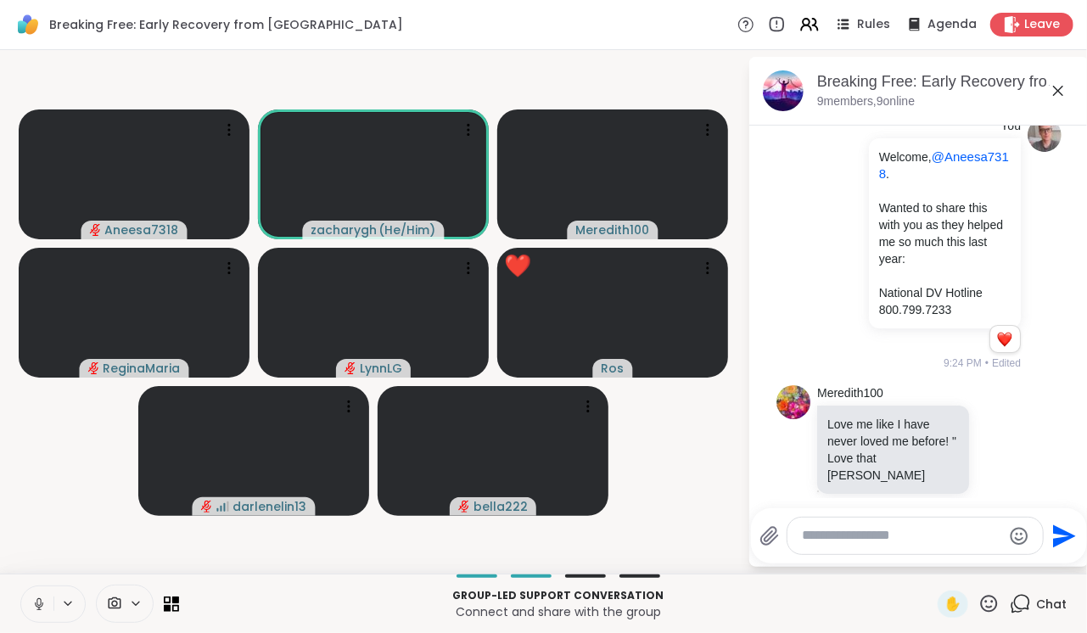
click at [21, 586] on button at bounding box center [37, 604] width 32 height 36
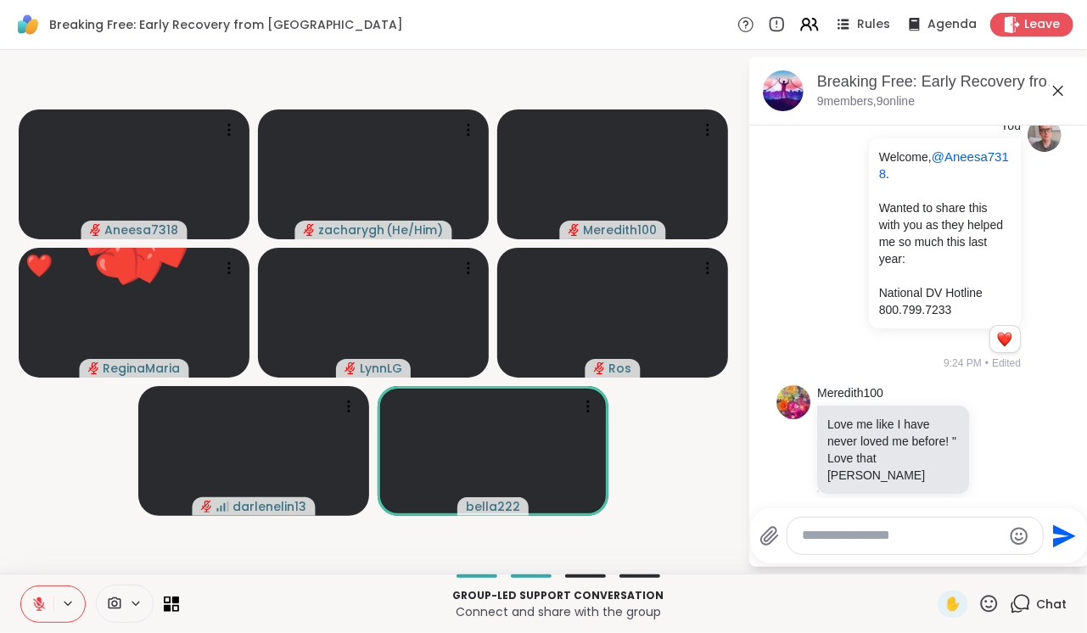
click at [21, 586] on button at bounding box center [37, 604] width 32 height 36
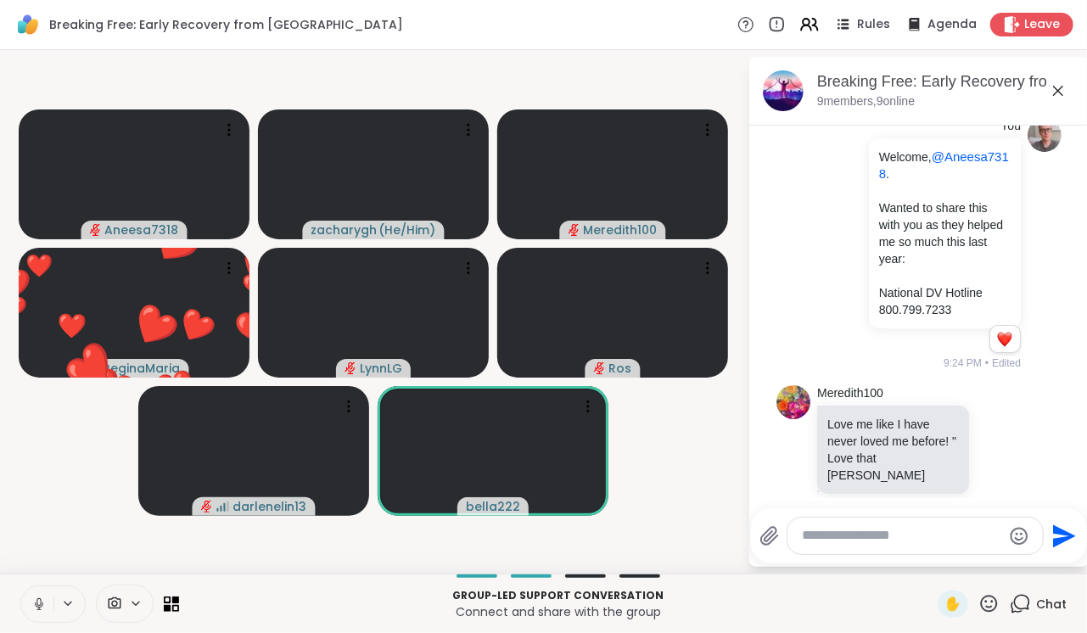
click at [21, 586] on button at bounding box center [37, 604] width 32 height 36
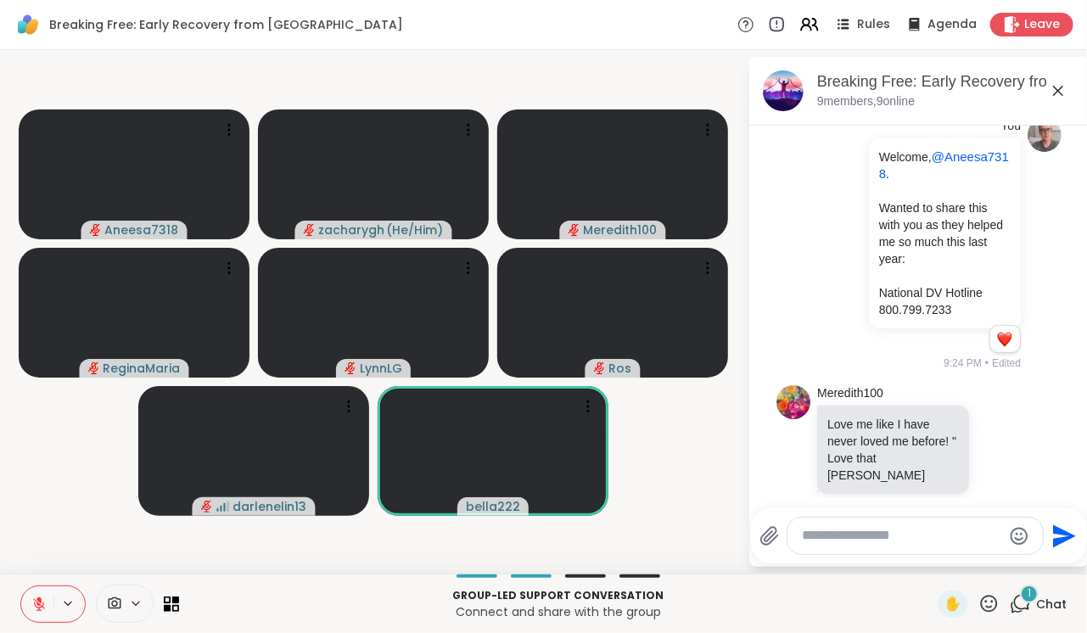
scroll to position [635, 0]
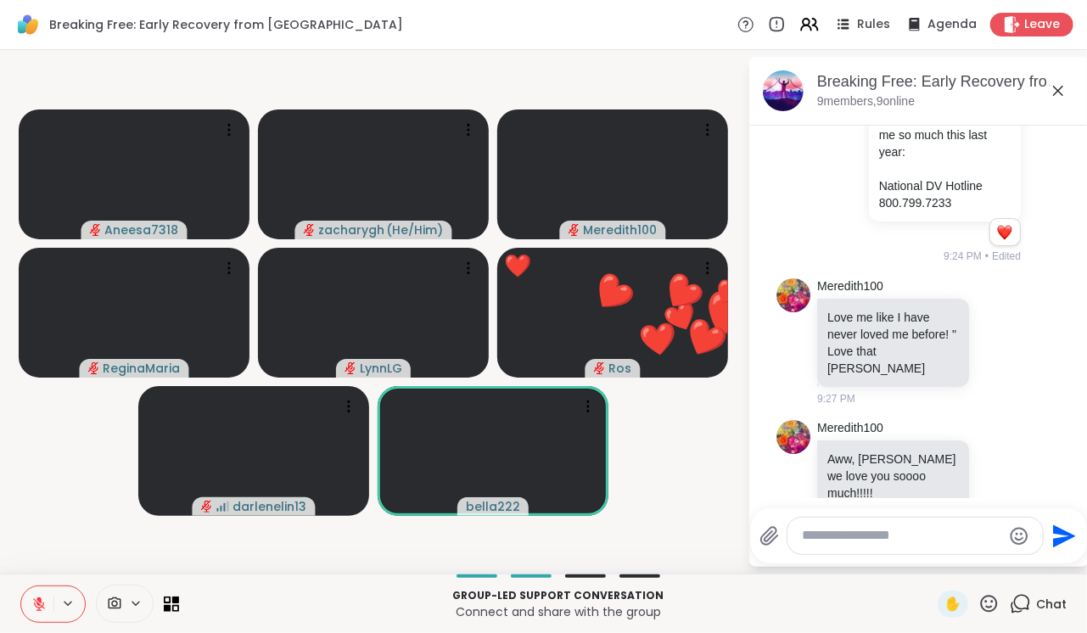
click at [21, 586] on button at bounding box center [37, 604] width 32 height 36
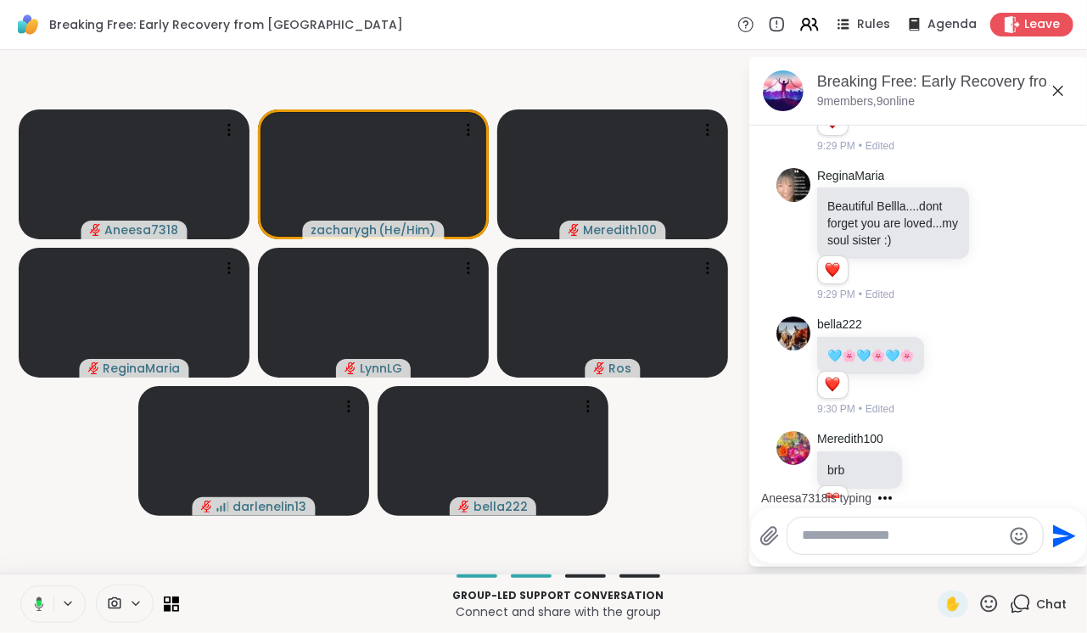
scroll to position [1150, 0]
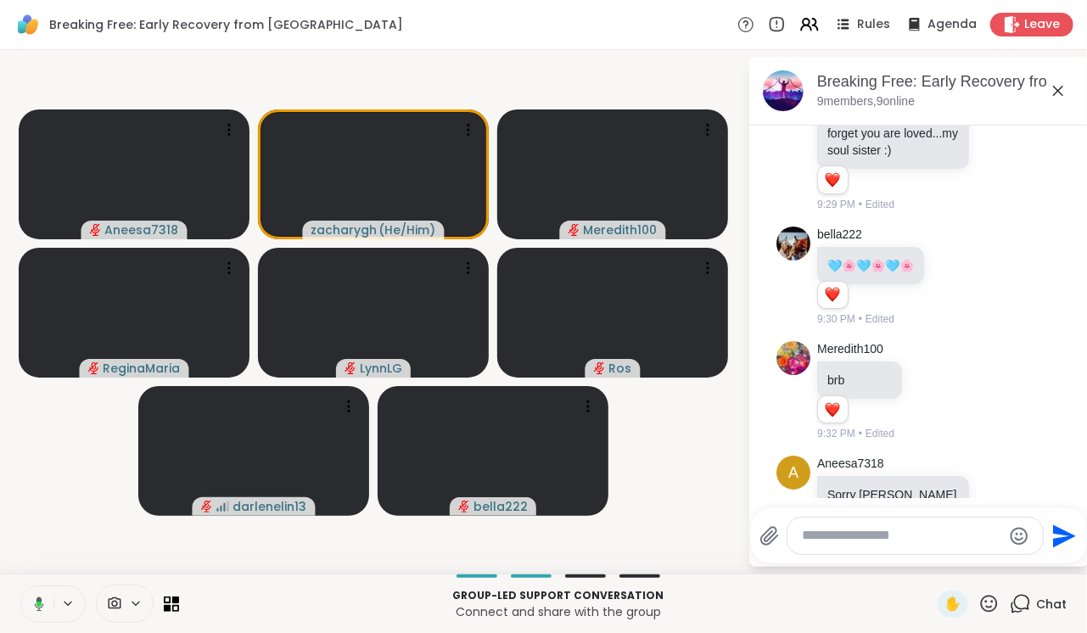
click at [19, 586] on button at bounding box center [36, 604] width 35 height 36
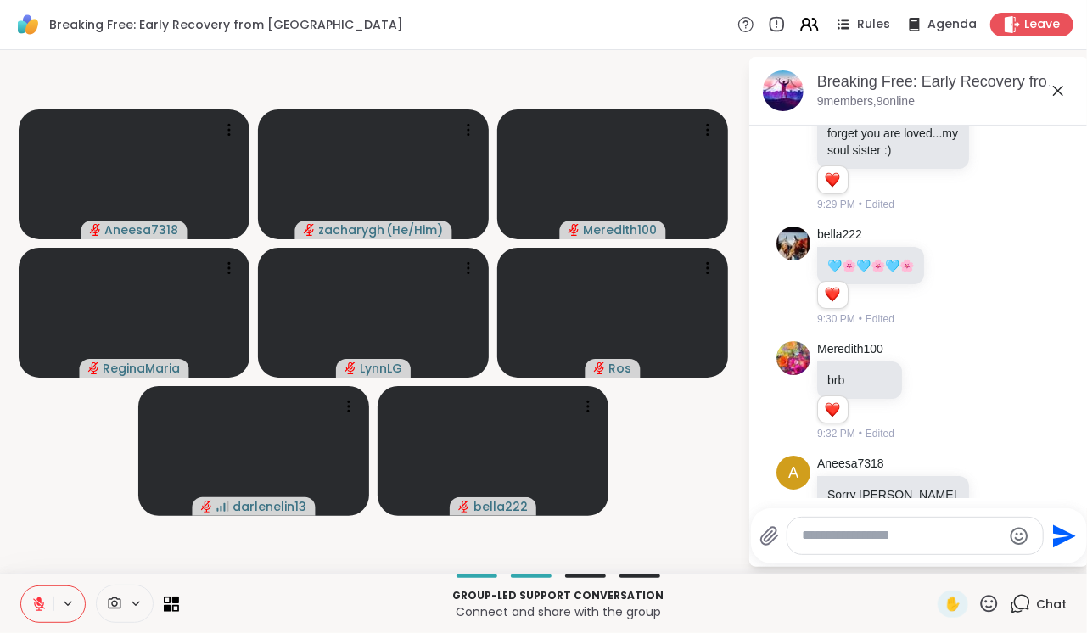
click at [21, 586] on button at bounding box center [37, 604] width 32 height 36
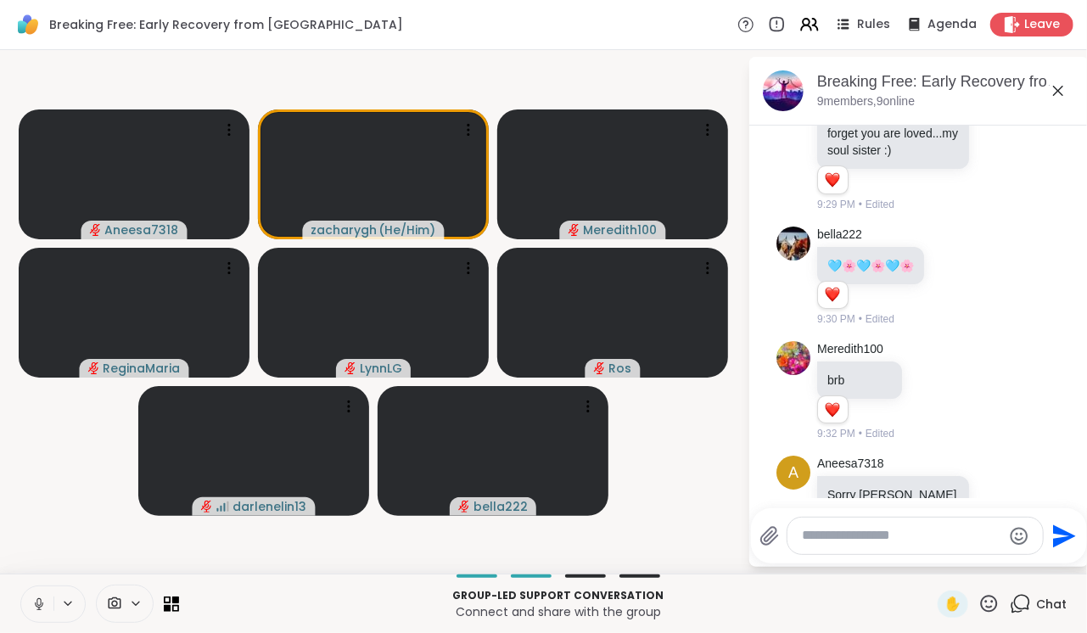
click at [21, 586] on button at bounding box center [37, 604] width 32 height 36
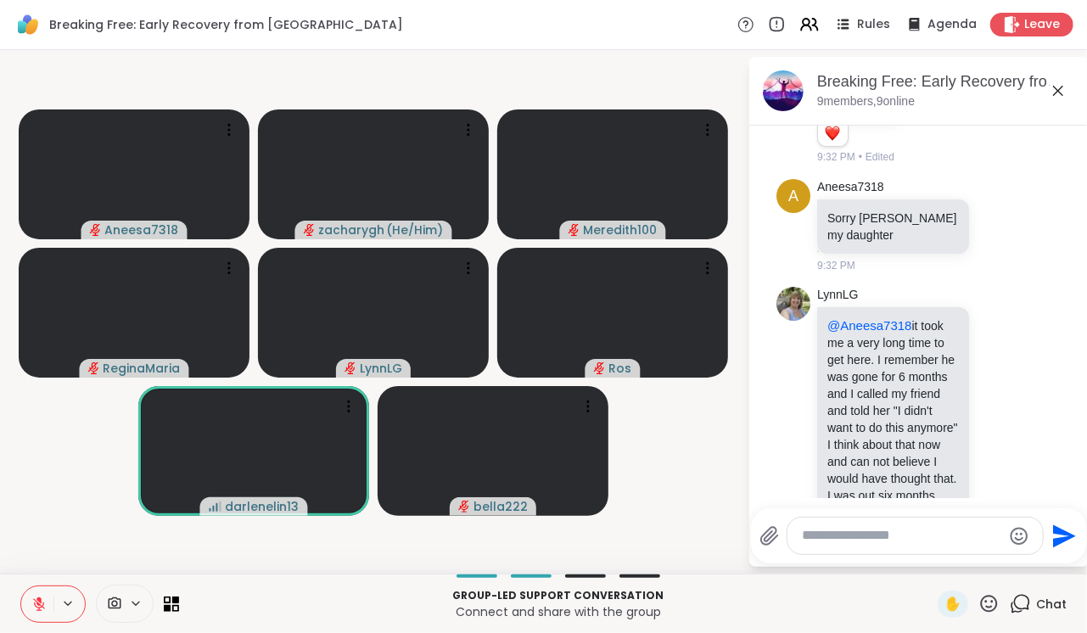
scroll to position [1451, 0]
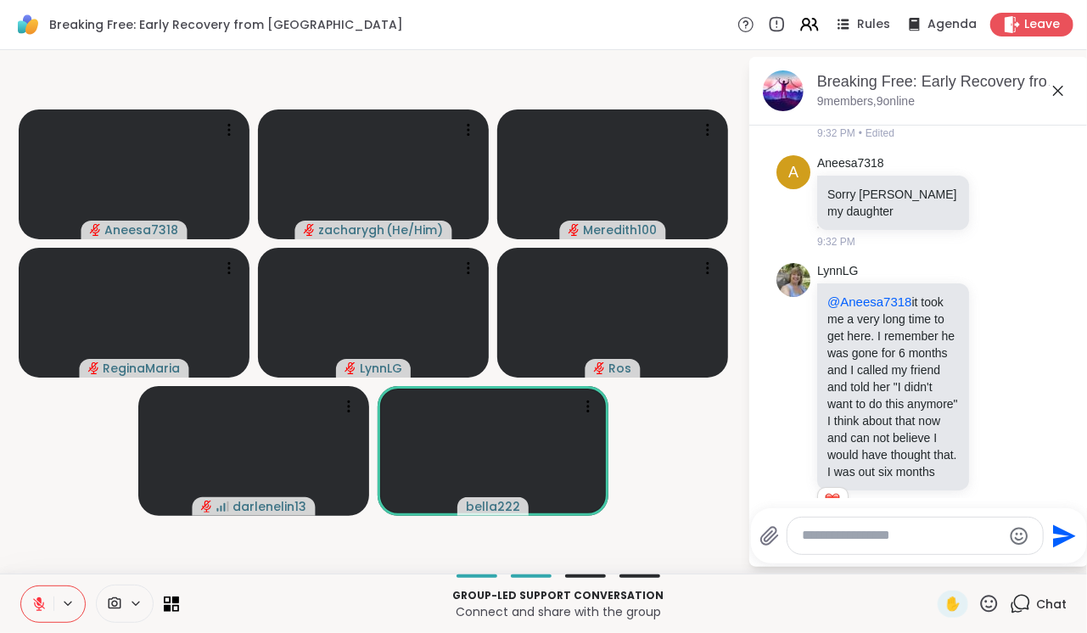
click at [21, 586] on button at bounding box center [37, 604] width 32 height 36
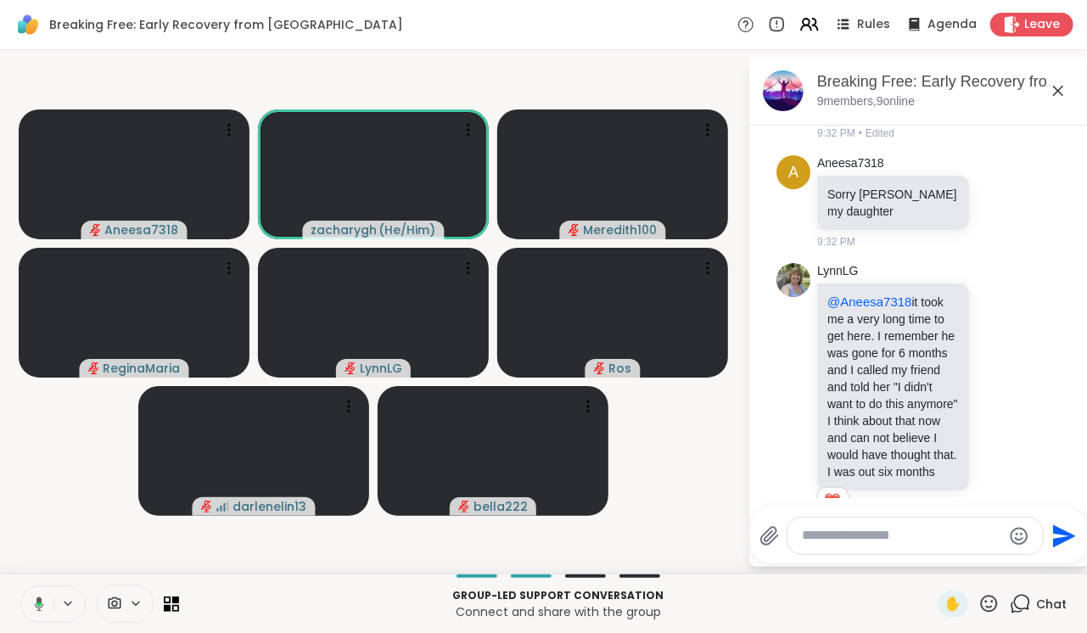
click at [19, 586] on button at bounding box center [36, 604] width 35 height 36
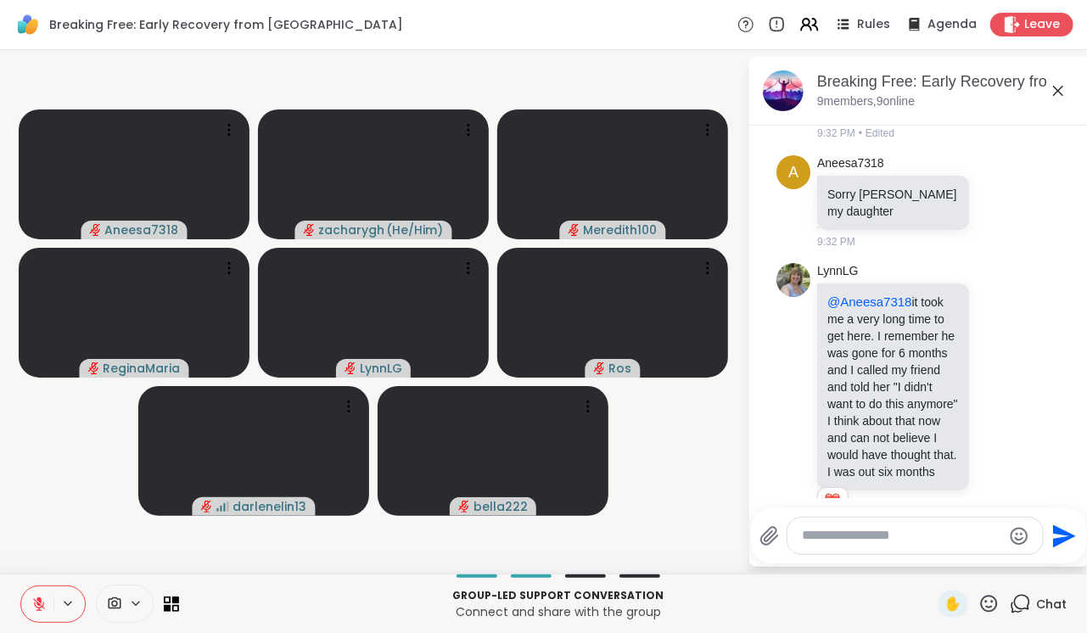
click at [21, 586] on button at bounding box center [37, 604] width 32 height 36
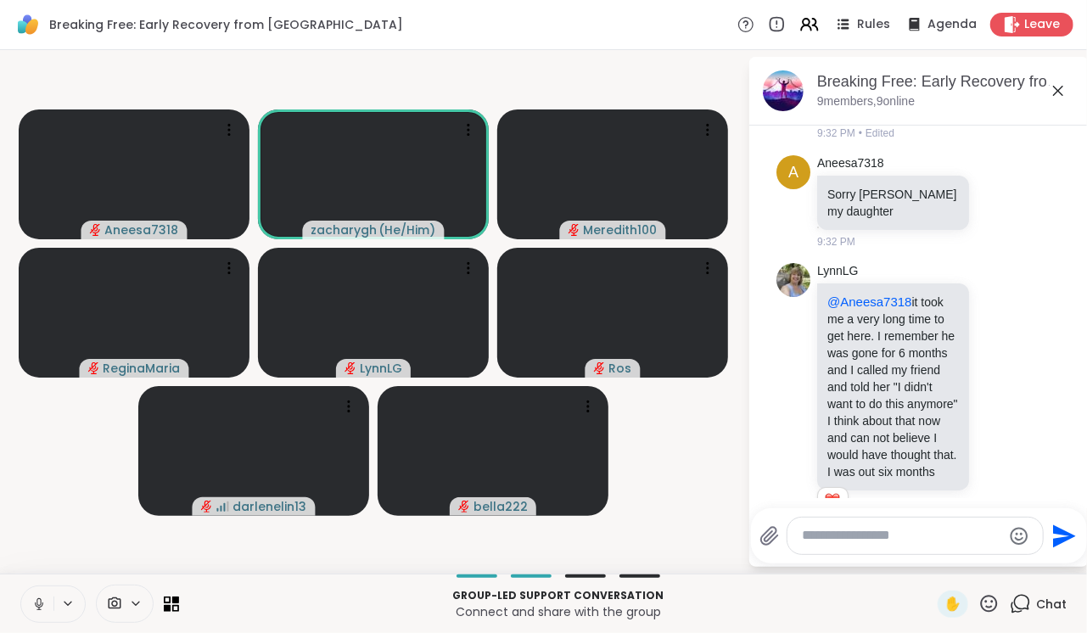
click at [21, 586] on button at bounding box center [37, 604] width 32 height 36
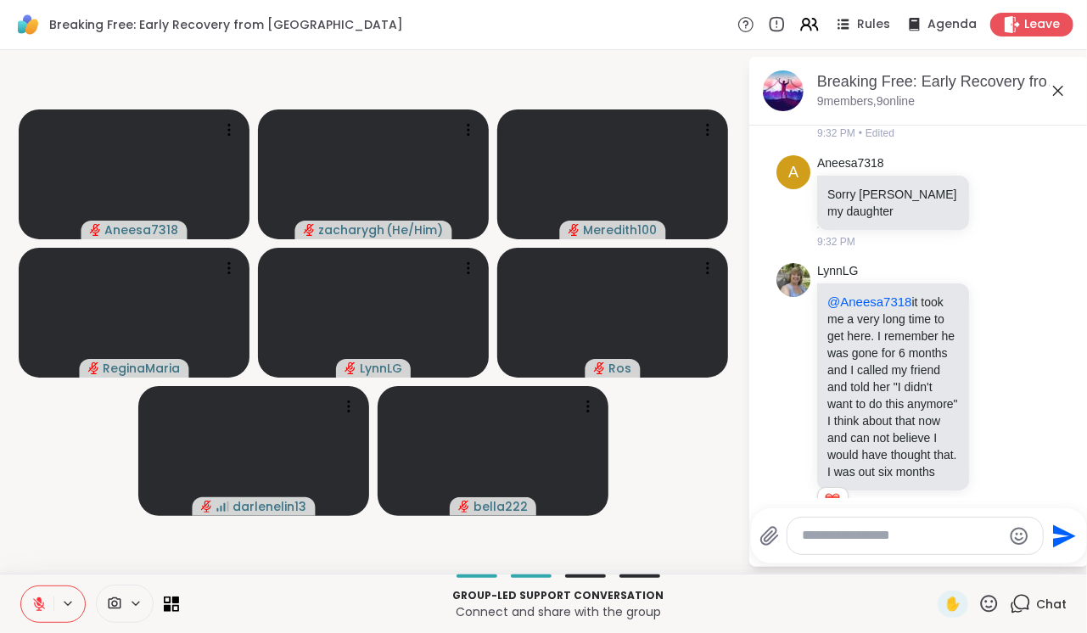
click at [21, 586] on button at bounding box center [37, 604] width 32 height 36
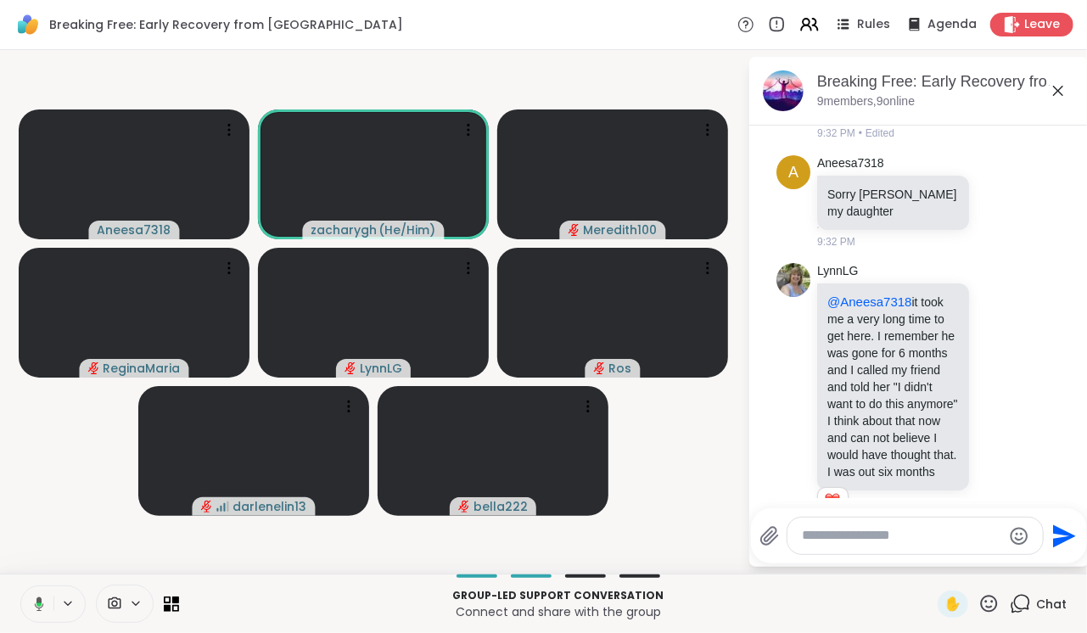
click at [19, 586] on button at bounding box center [36, 604] width 35 height 36
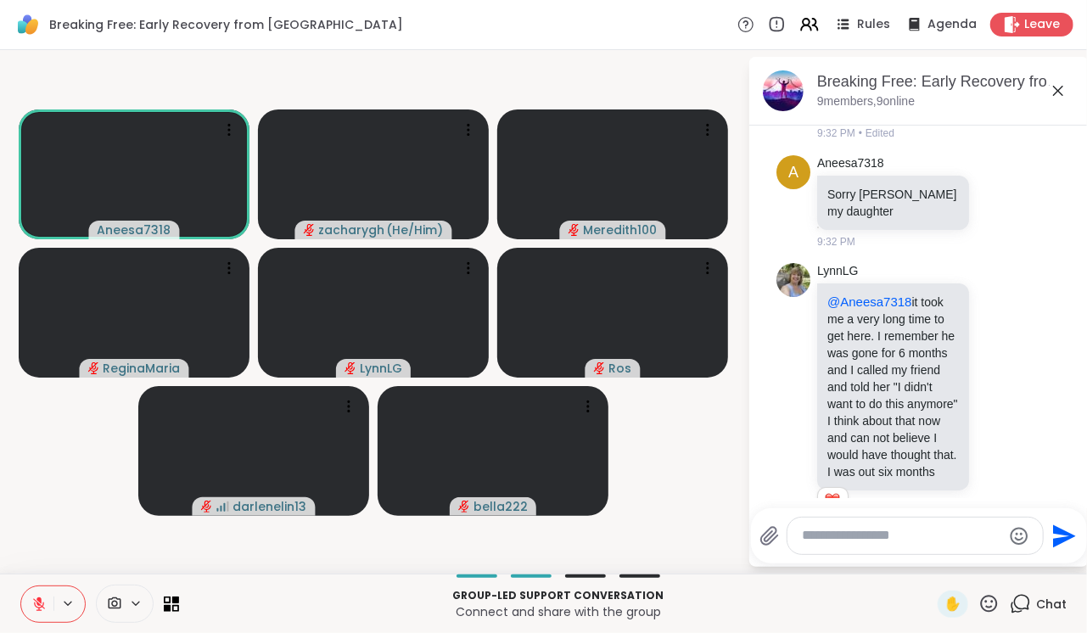
click at [21, 586] on button at bounding box center [37, 604] width 32 height 36
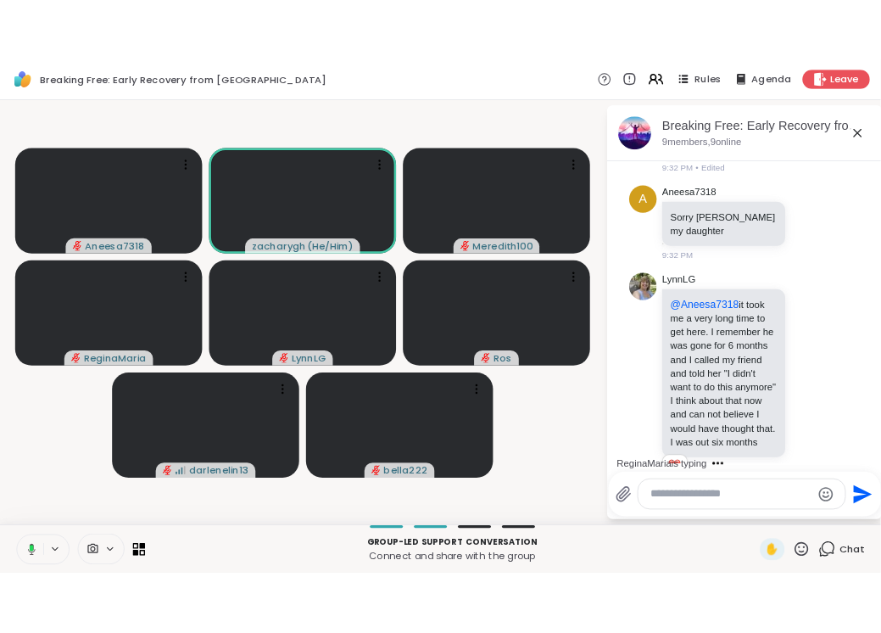
scroll to position [1540, 0]
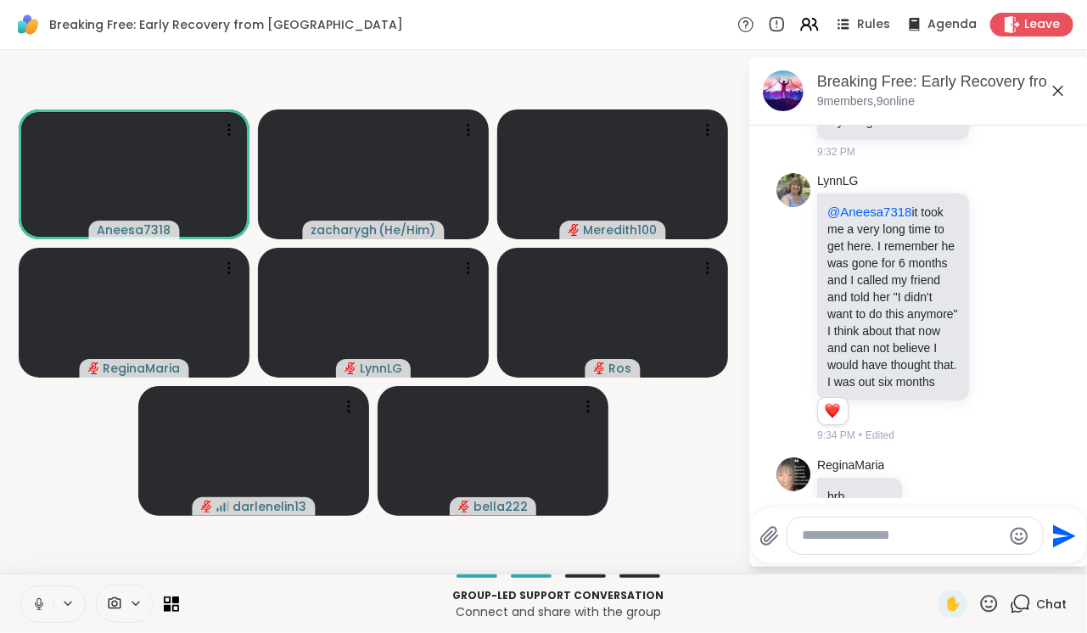
click at [21, 586] on button at bounding box center [37, 604] width 32 height 36
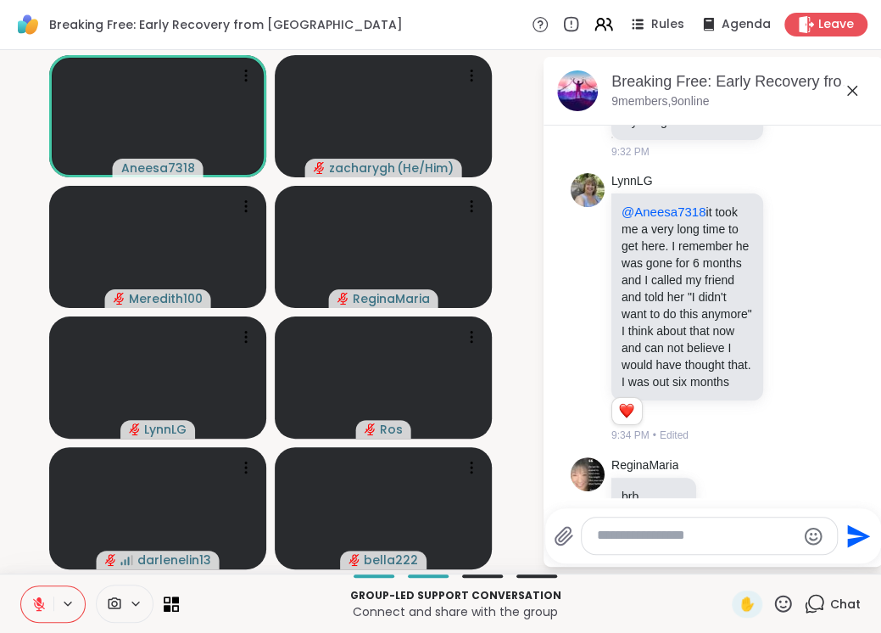
click at [50, 604] on button at bounding box center [37, 604] width 32 height 36
click at [21, 586] on button at bounding box center [37, 604] width 32 height 36
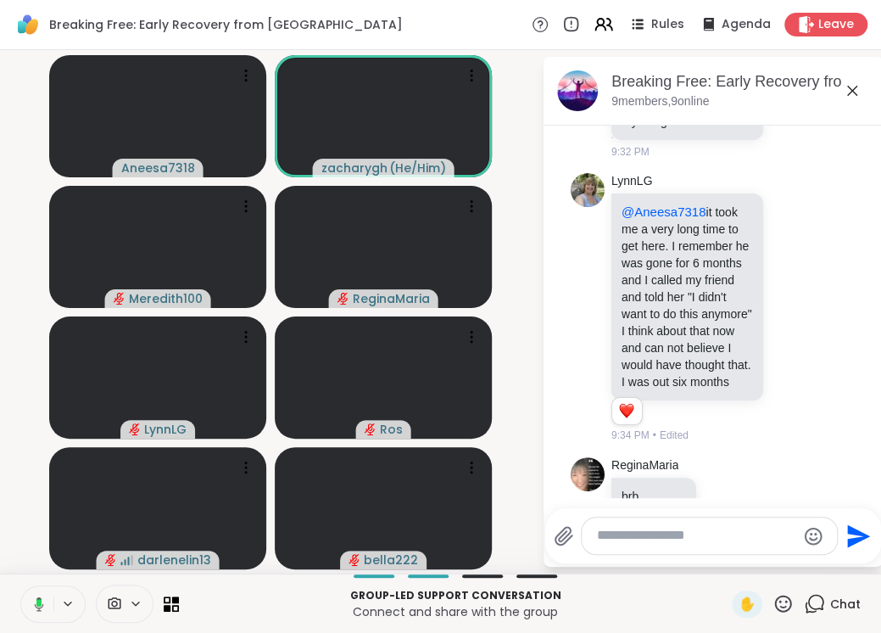
click at [19, 586] on button at bounding box center [36, 604] width 35 height 36
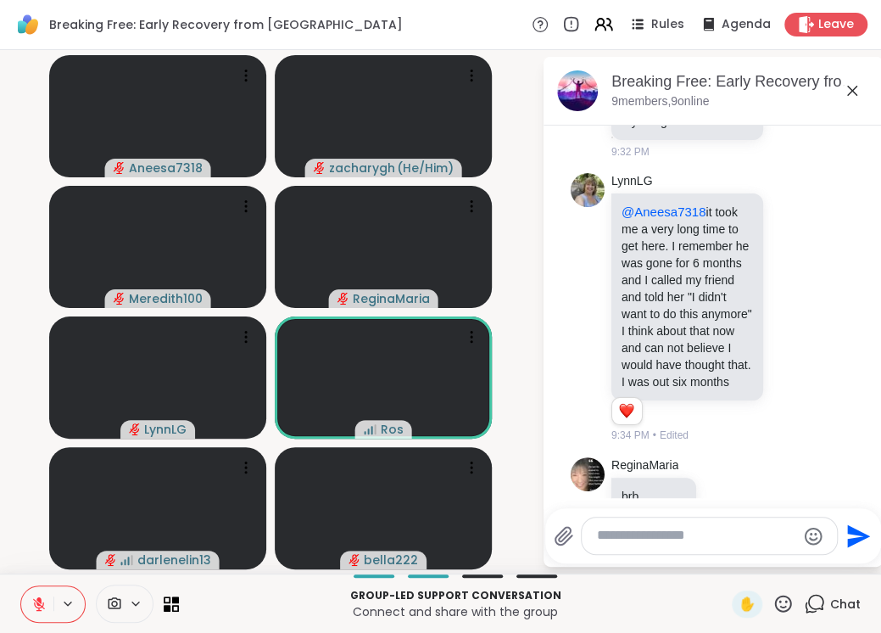
click at [21, 586] on button at bounding box center [37, 604] width 32 height 36
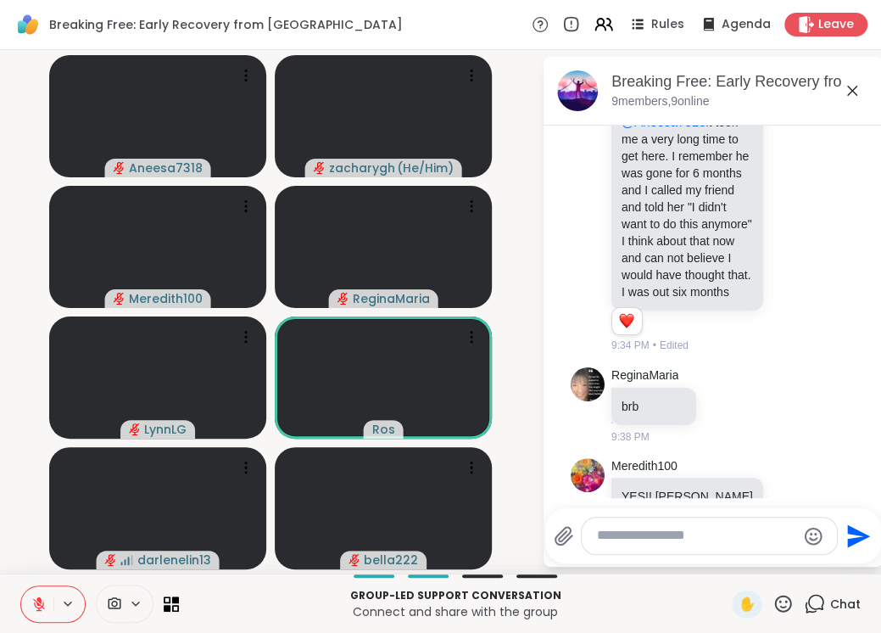
scroll to position [1655, 0]
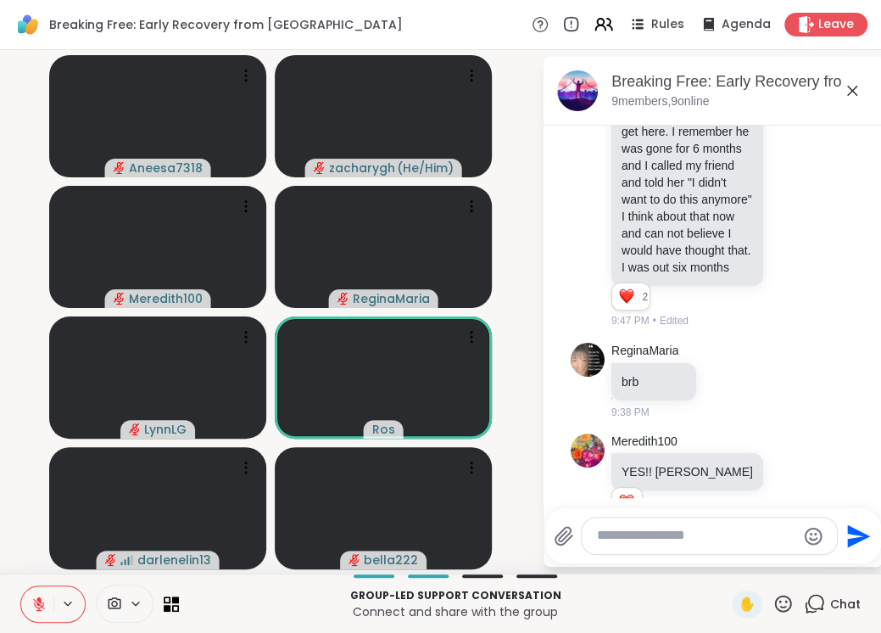
click at [21, 586] on button at bounding box center [37, 604] width 32 height 36
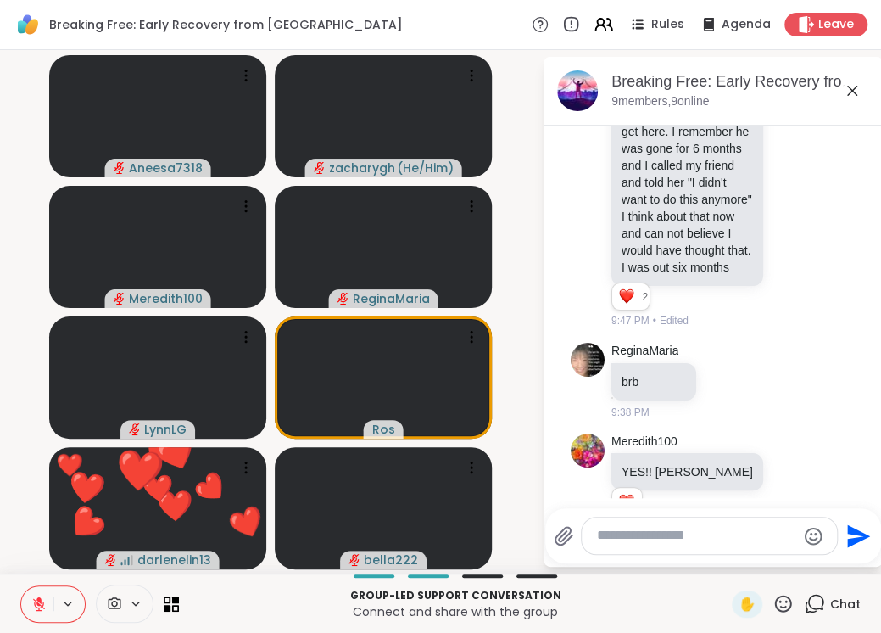
click at [21, 586] on button at bounding box center [37, 604] width 32 height 36
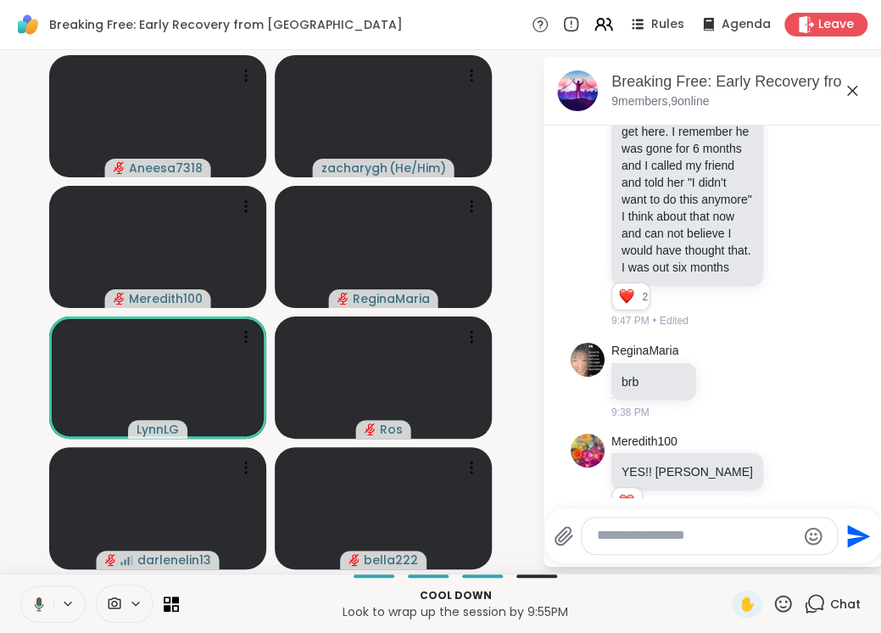
click at [19, 586] on button at bounding box center [36, 604] width 35 height 36
click at [21, 586] on button at bounding box center [37, 604] width 32 height 36
click at [851, 91] on icon at bounding box center [852, 91] width 20 height 20
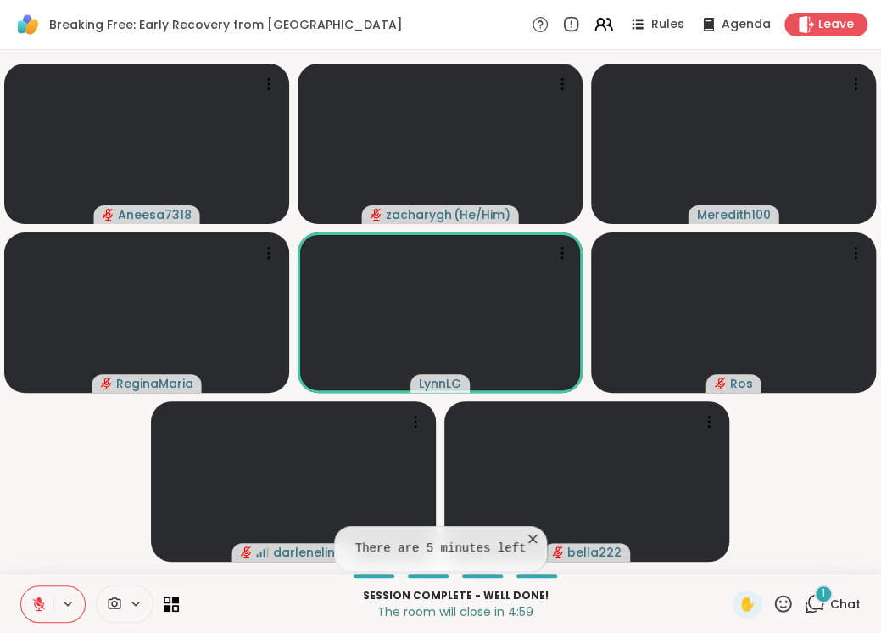
click at [33, 609] on icon at bounding box center [38, 603] width 15 height 15
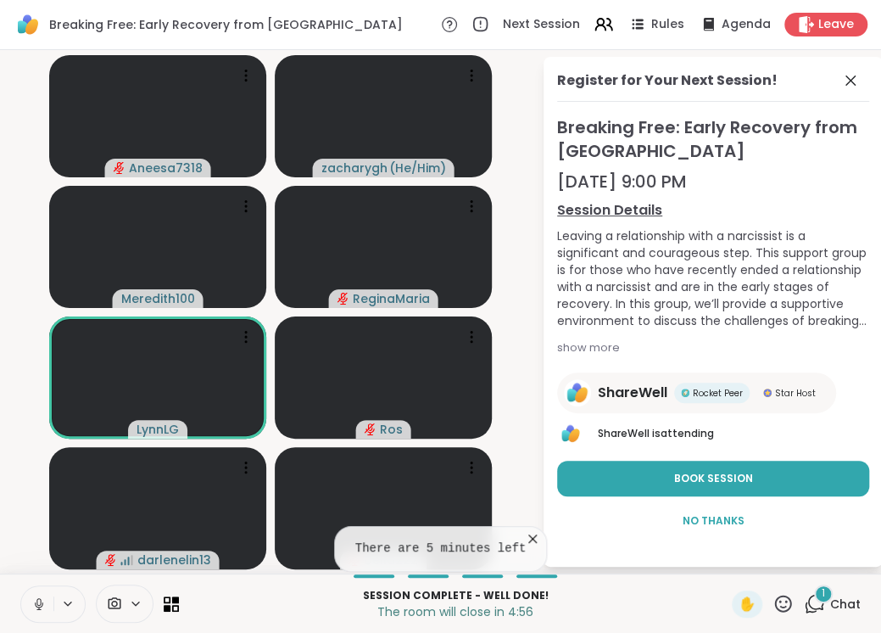
click at [20, 489] on video-player-container "Aneesa7318 zacharygh ( He/Him ) Meredith100 [PERSON_NAME] Ros darlenelin13 bell…" at bounding box center [271, 312] width 522 height 510
click at [26, 602] on button at bounding box center [37, 604] width 32 height 36
click at [26, 601] on button at bounding box center [37, 604] width 32 height 36
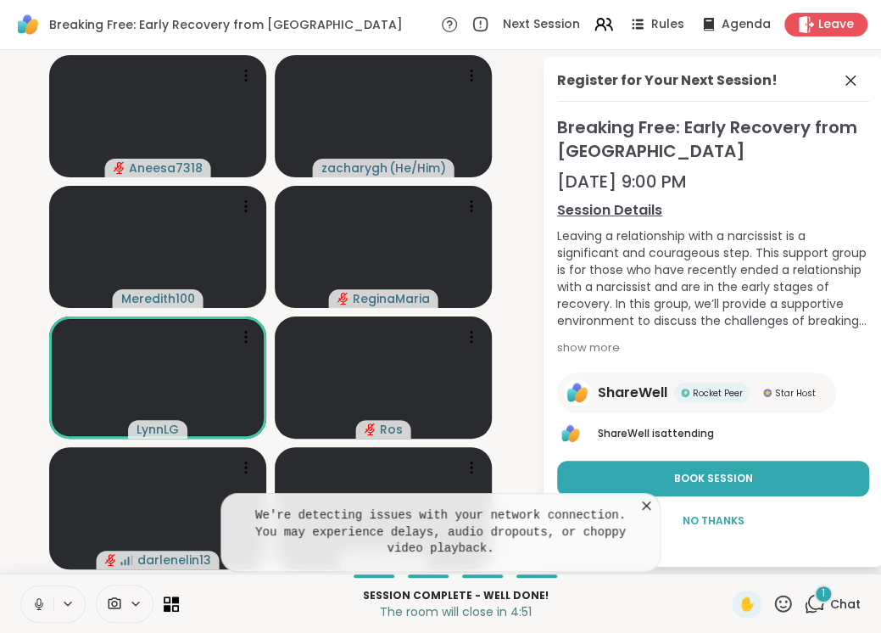
click at [647, 514] on icon at bounding box center [646, 505] width 17 height 17
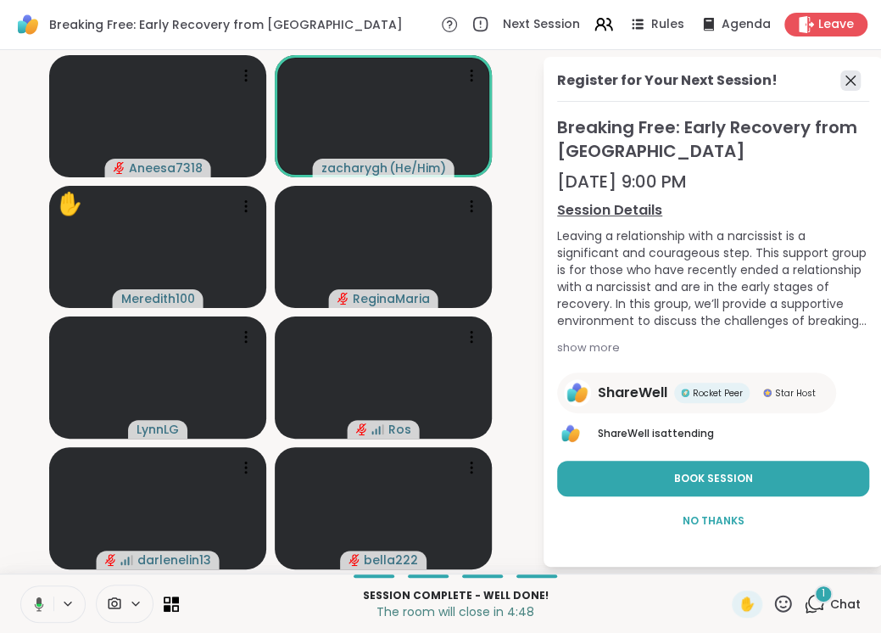
click at [856, 77] on icon at bounding box center [851, 80] width 20 height 20
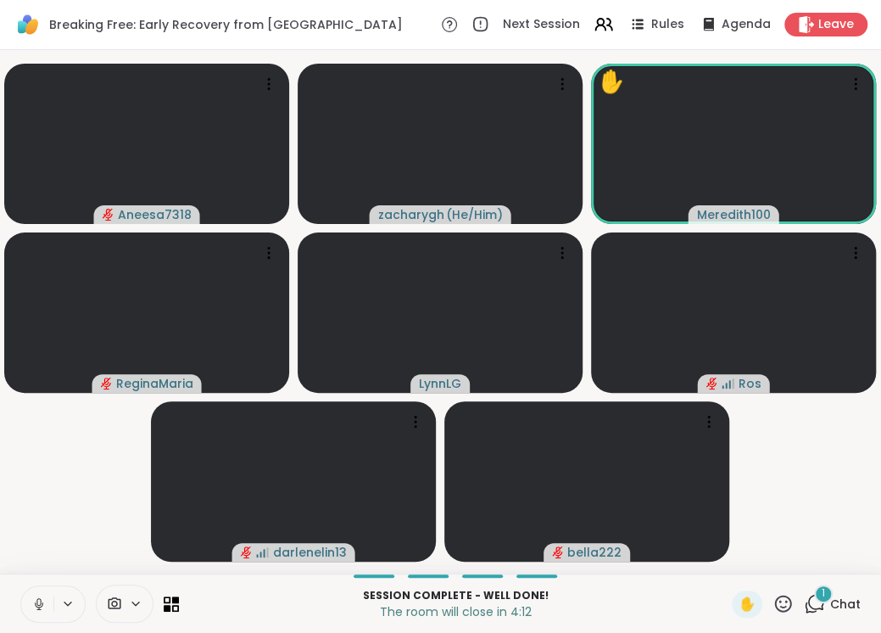
click at [35, 616] on button at bounding box center [37, 604] width 32 height 36
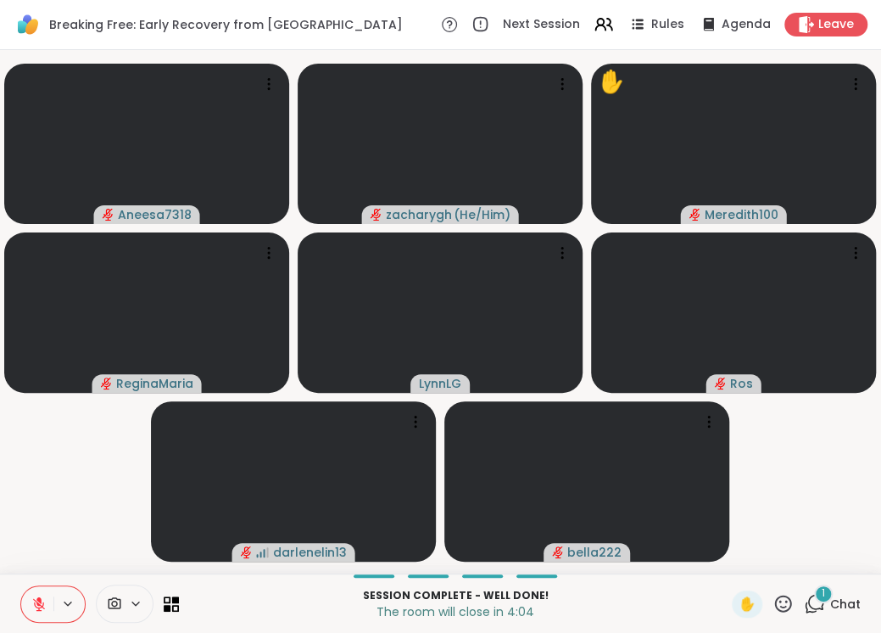
click at [21, 586] on button at bounding box center [37, 604] width 32 height 36
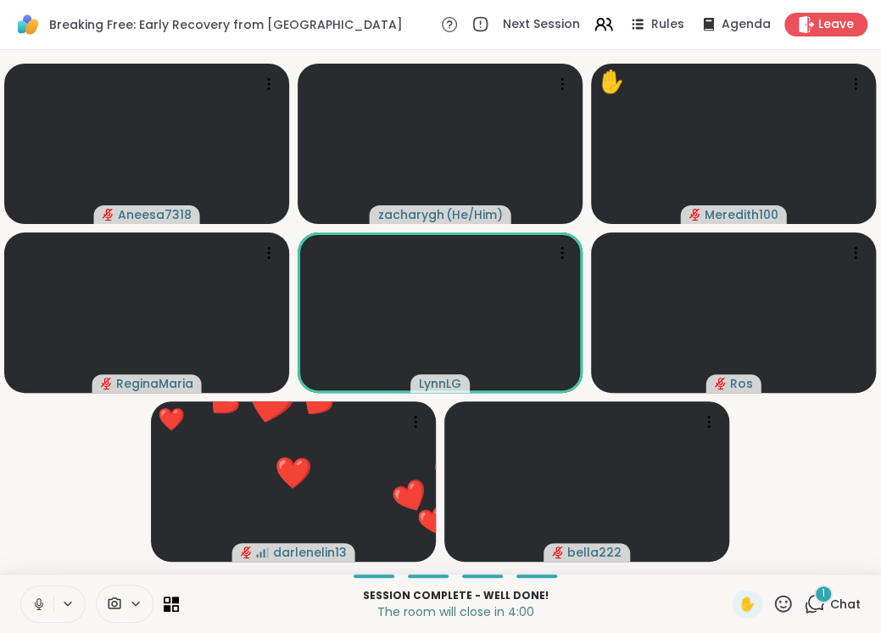
click at [21, 586] on button at bounding box center [37, 604] width 32 height 36
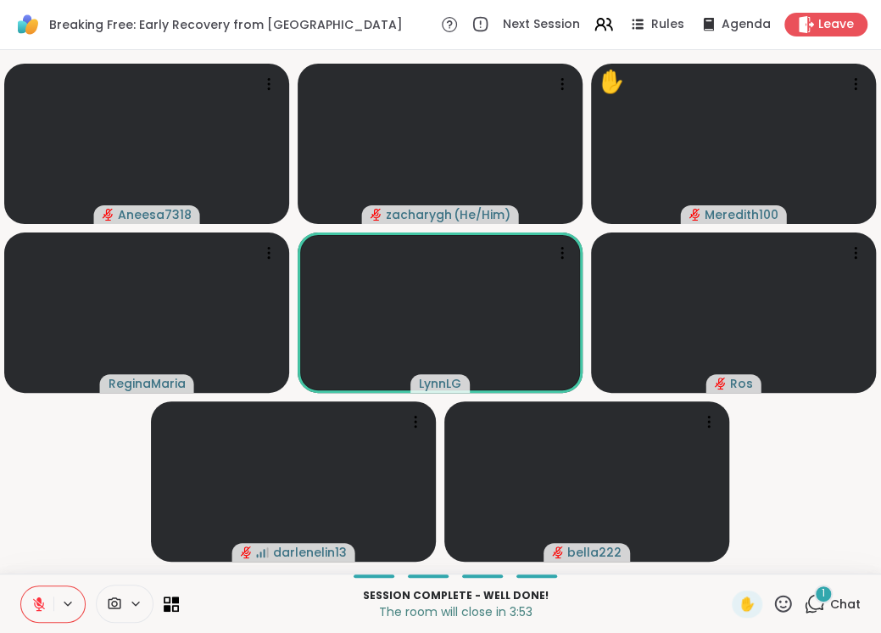
click at [21, 586] on button at bounding box center [37, 604] width 32 height 36
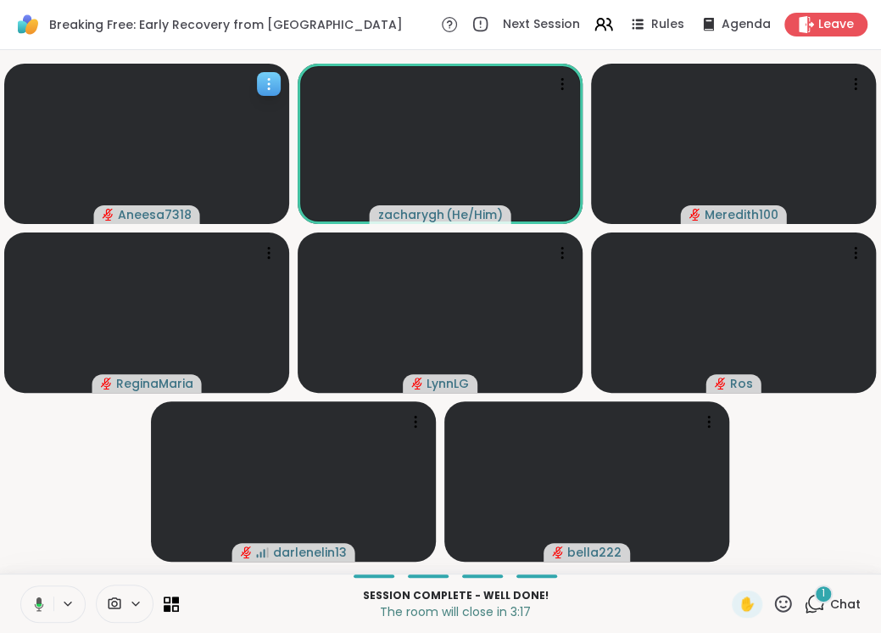
click at [19, 586] on button at bounding box center [36, 604] width 35 height 36
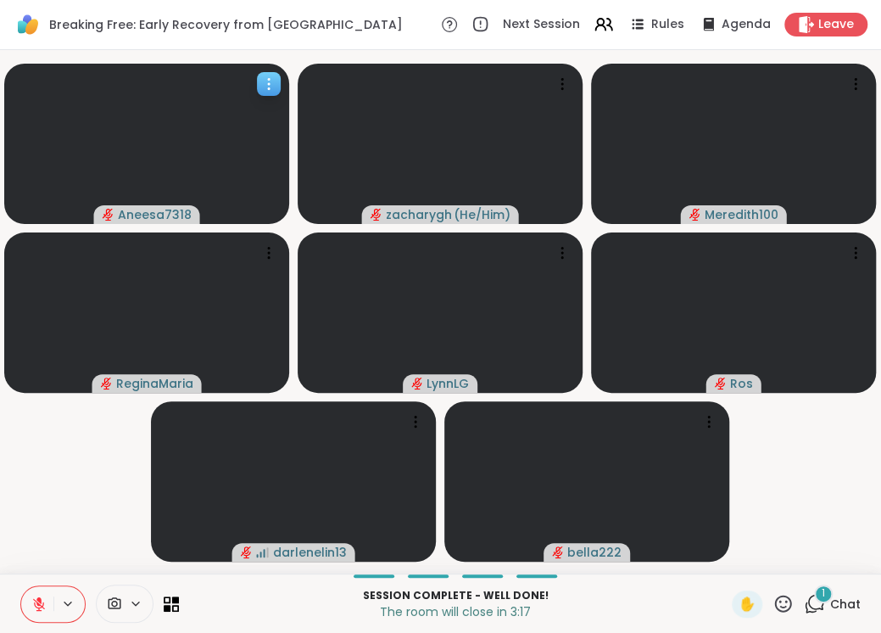
click at [21, 586] on button at bounding box center [37, 604] width 32 height 36
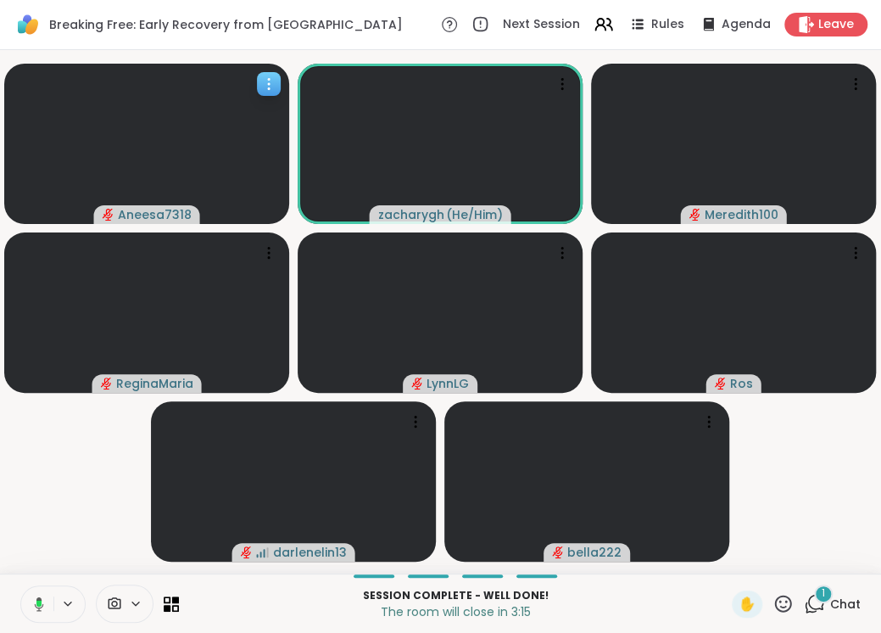
click at [19, 586] on button at bounding box center [36, 604] width 35 height 36
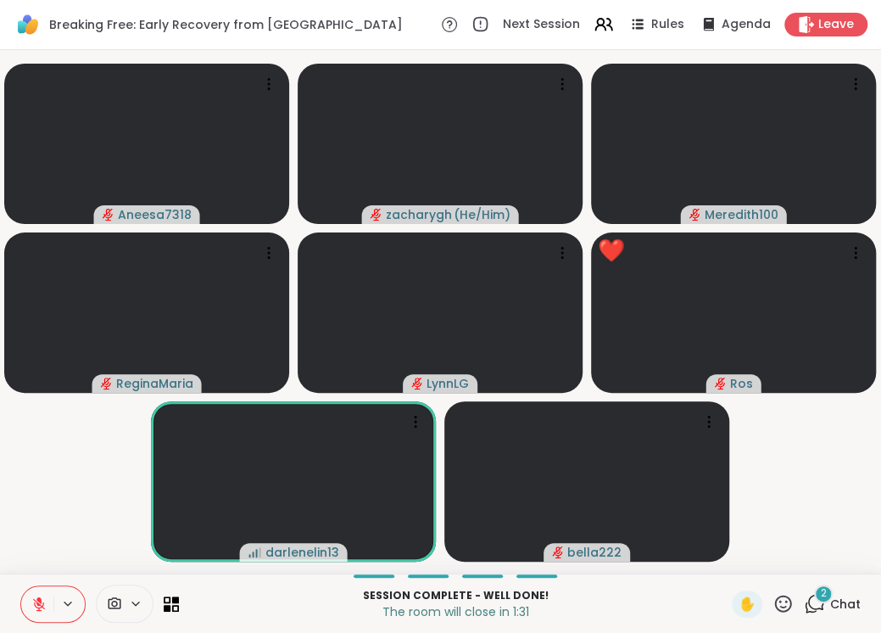
click at [823, 593] on span "2" at bounding box center [824, 593] width 6 height 14
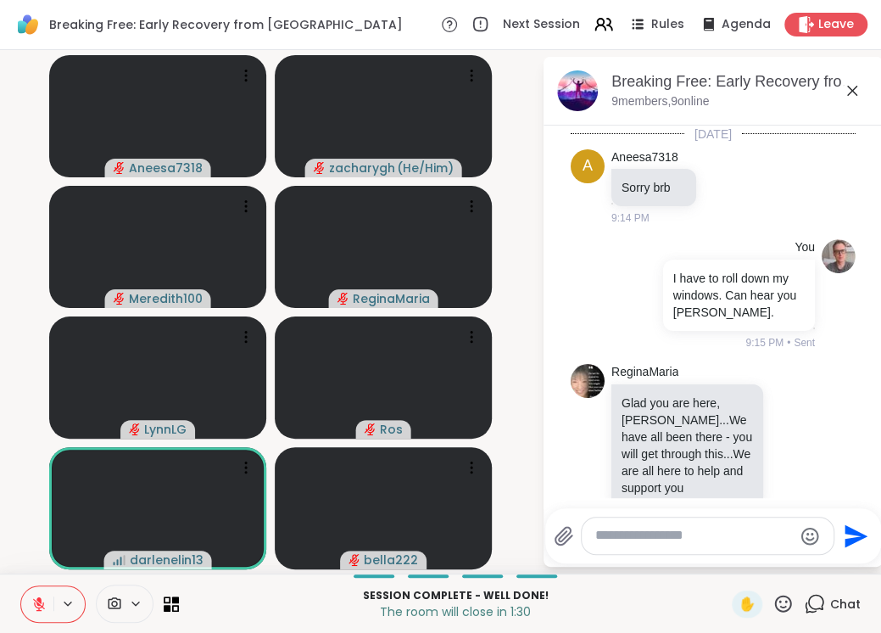
scroll to position [1967, 0]
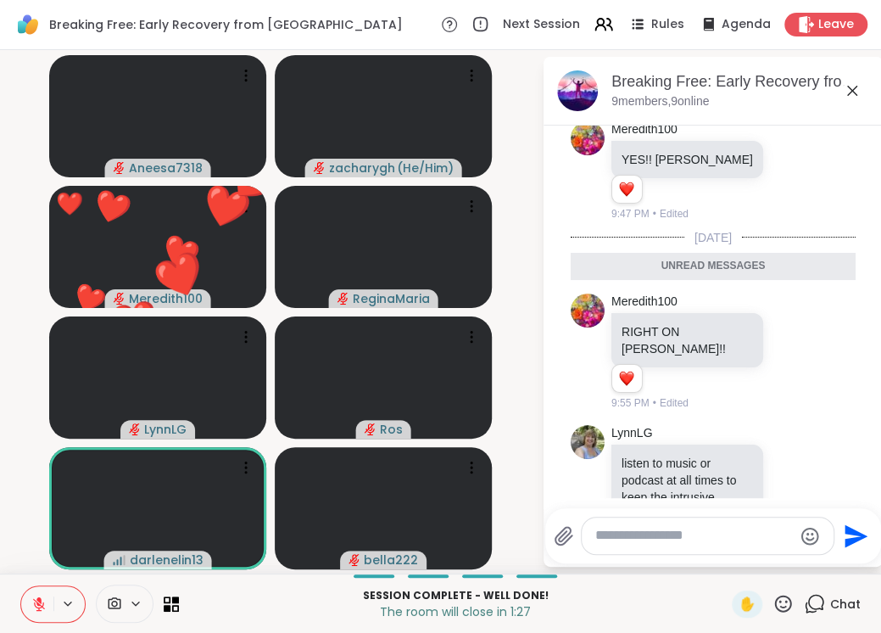
click at [825, 591] on div "Chat" at bounding box center [832, 603] width 57 height 27
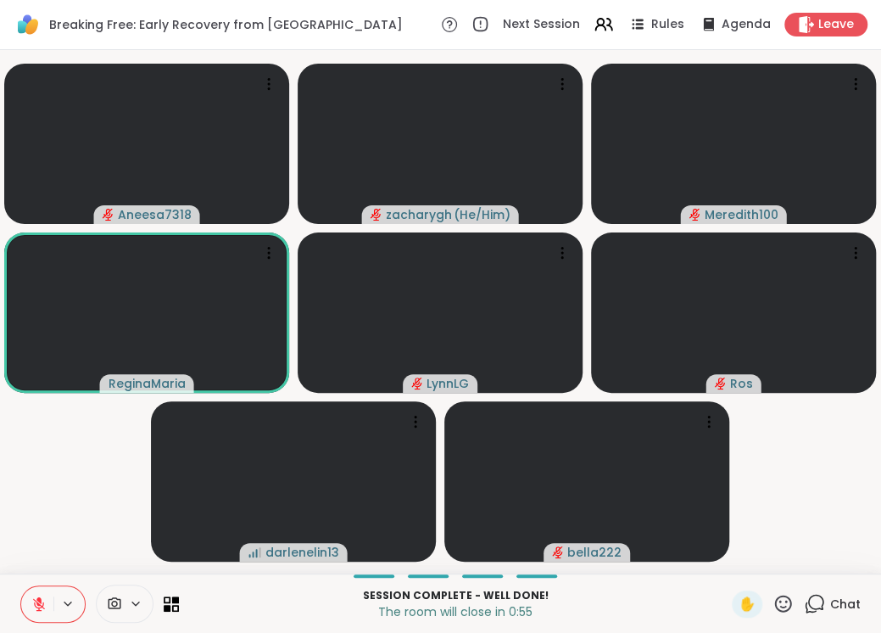
click at [31, 608] on icon at bounding box center [38, 603] width 15 height 15
click at [29, 615] on button at bounding box center [37, 604] width 32 height 36
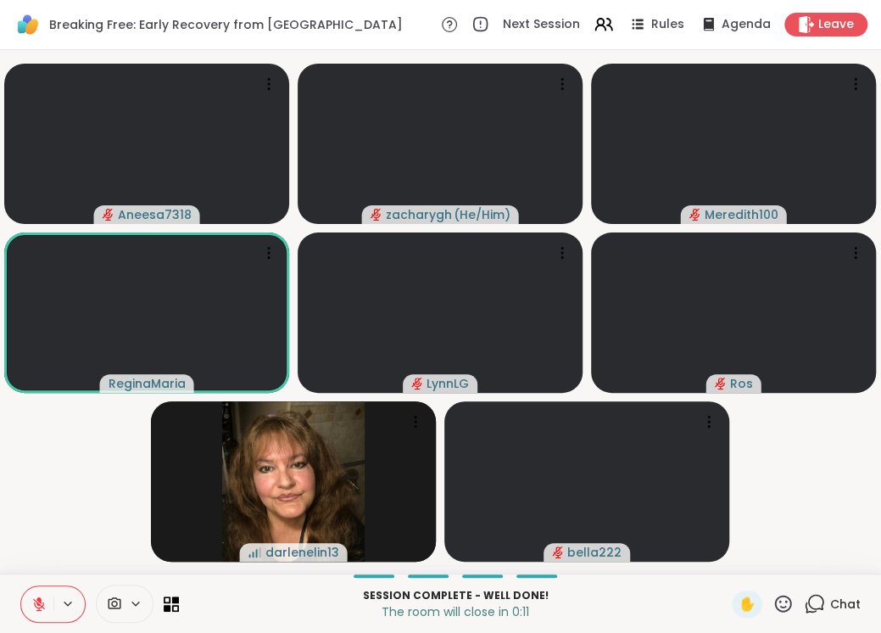
click at [27, 596] on button at bounding box center [37, 604] width 32 height 36
